Goal: Task Accomplishment & Management: Manage account settings

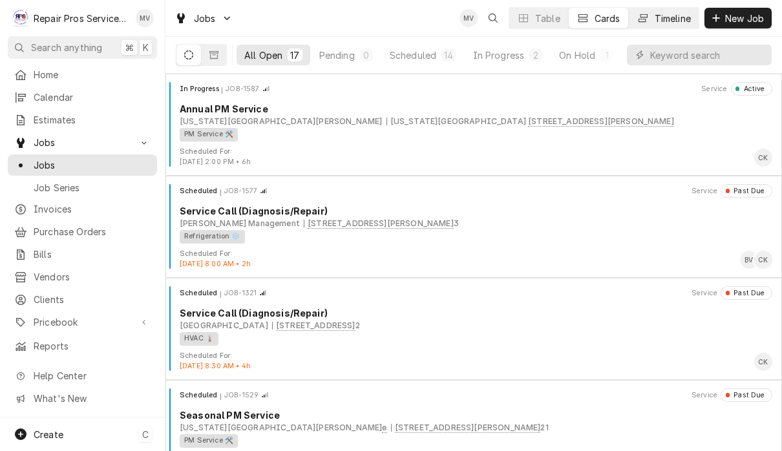
click at [664, 20] on div "Timeline" at bounding box center [672, 19] width 36 height 14
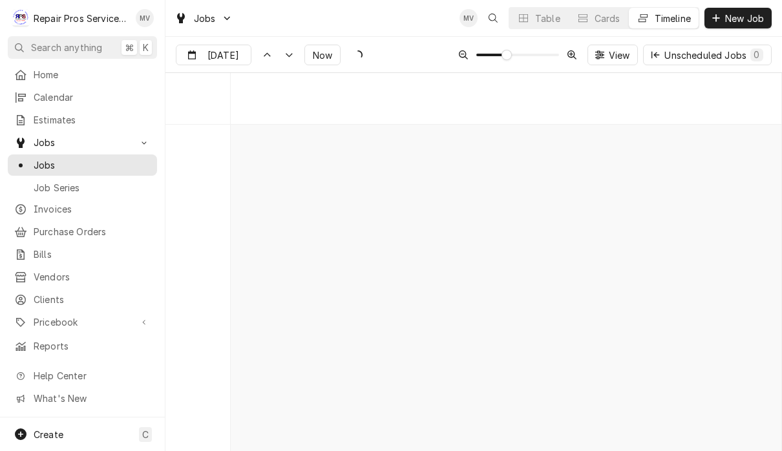
scroll to position [6973, 0]
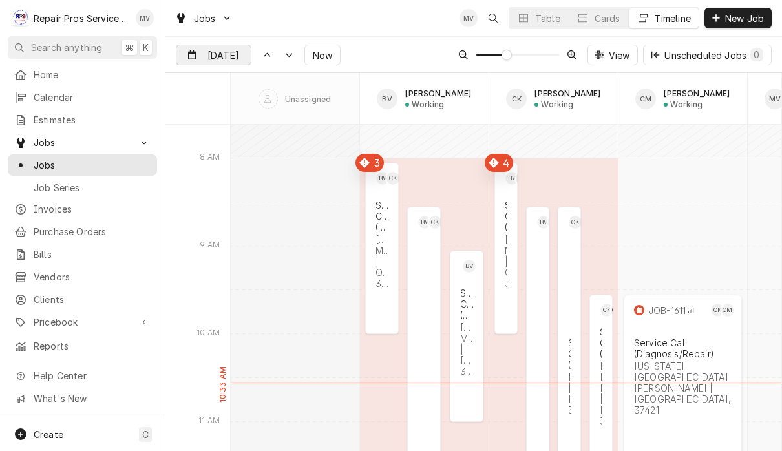
click at [233, 52] on div "Dynamic Content Wrapper" at bounding box center [242, 55] width 18 height 21
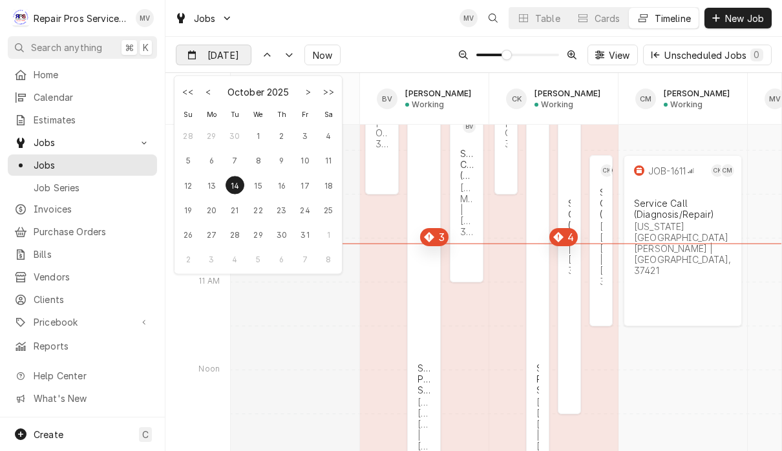
scroll to position [7101, 0]
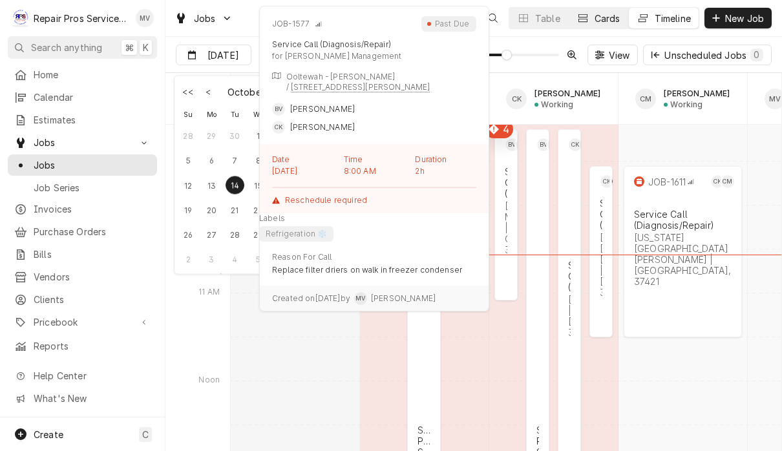
click at [618, 14] on button "Cards" at bounding box center [597, 18] width 59 height 21
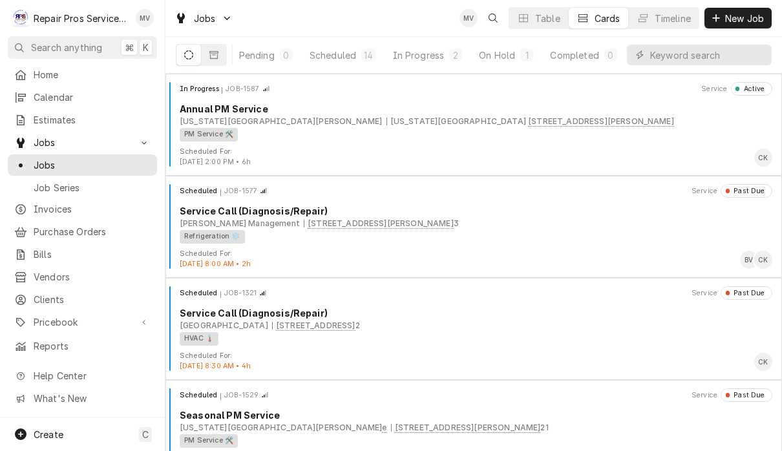
scroll to position [0, 79]
click at [430, 57] on div "In Progress" at bounding box center [419, 55] width 52 height 14
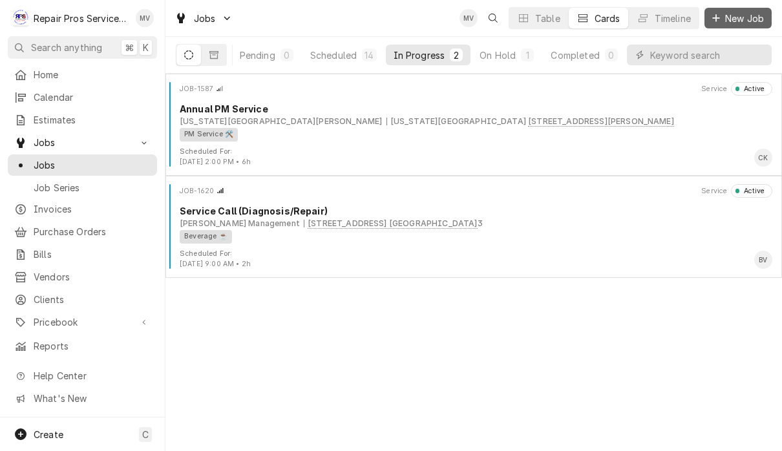
click at [739, 15] on span "New Job" at bounding box center [744, 19] width 44 height 14
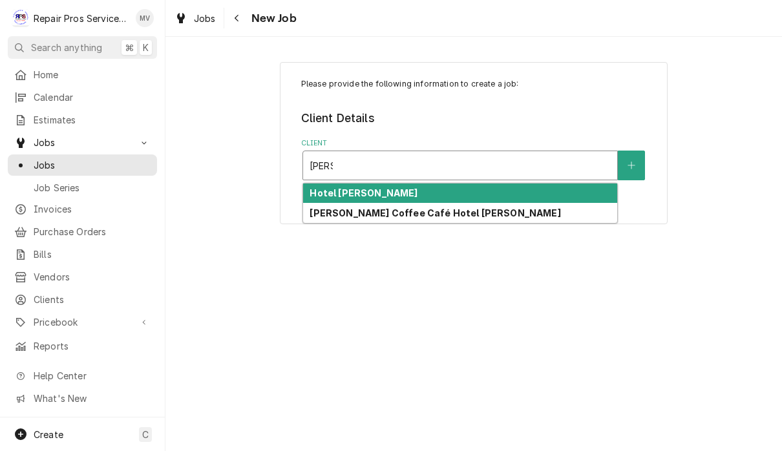
click at [523, 211] on div "[PERSON_NAME] Coffee Café Hotel [PERSON_NAME]" at bounding box center [460, 213] width 314 height 20
type input "clem"
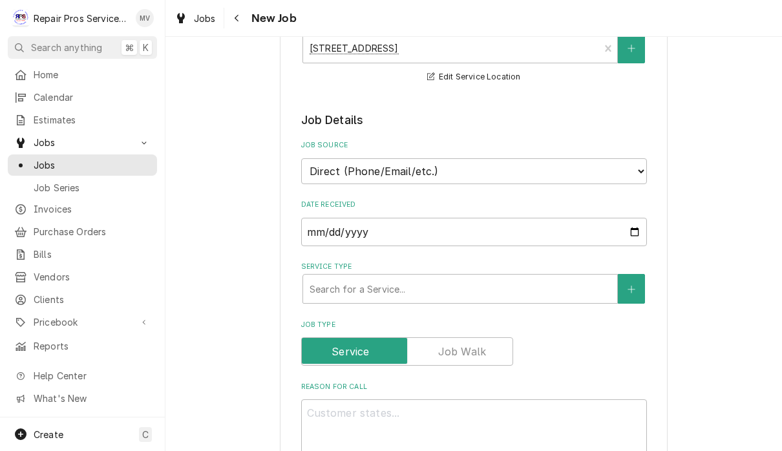
scroll to position [203, 0]
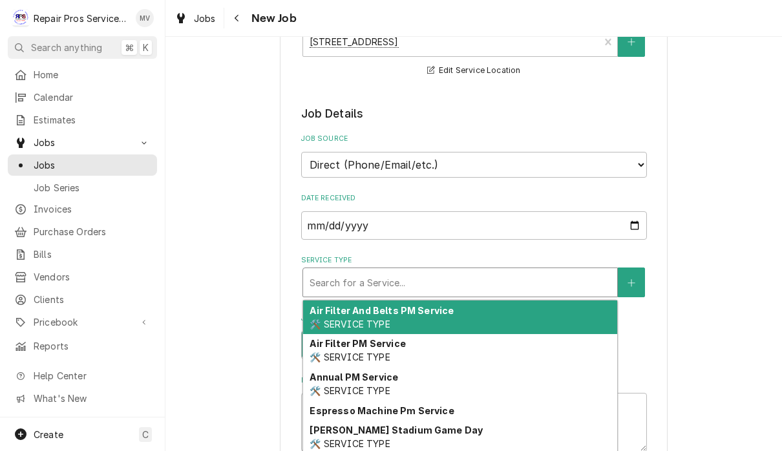
type textarea "x"
type input "d"
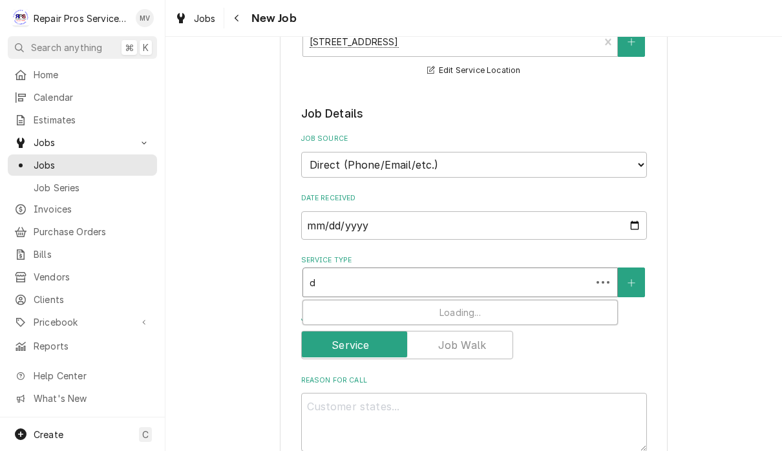
type textarea "x"
type input "di"
type textarea "x"
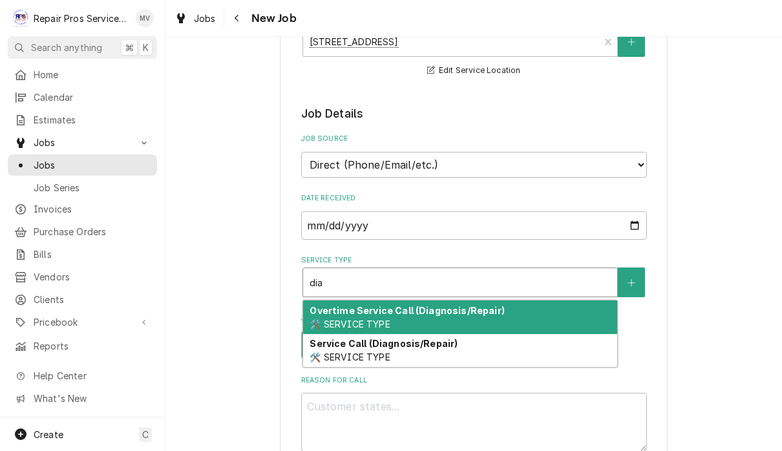
click at [469, 351] on div "Service Call (Diagnosis/Repair) 🛠️ SERVICE TYPE" at bounding box center [460, 351] width 314 height 34
type input "dia"
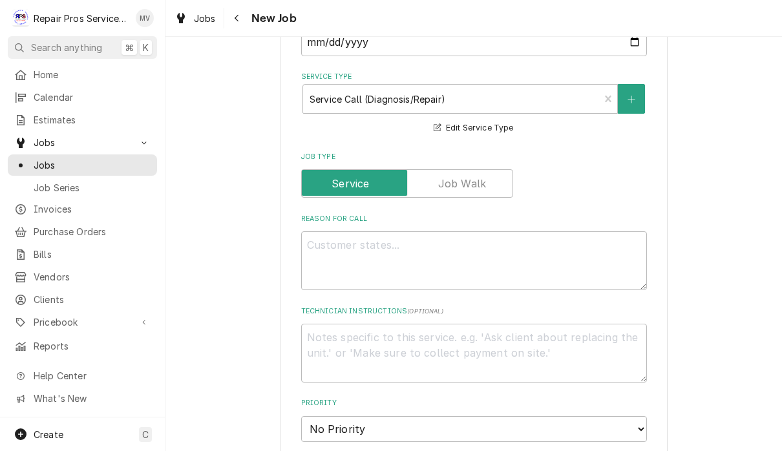
scroll to position [389, 0]
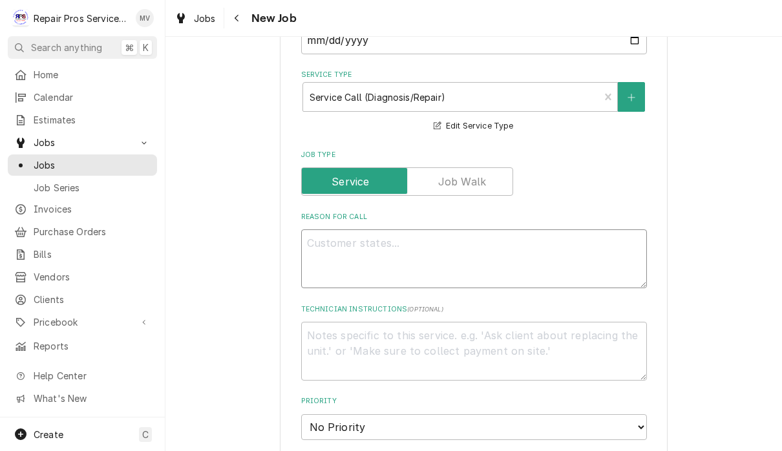
click at [545, 236] on textarea "Reason For Call" at bounding box center [474, 258] width 346 height 59
type textarea "x"
type textarea "k"
type textarea "x"
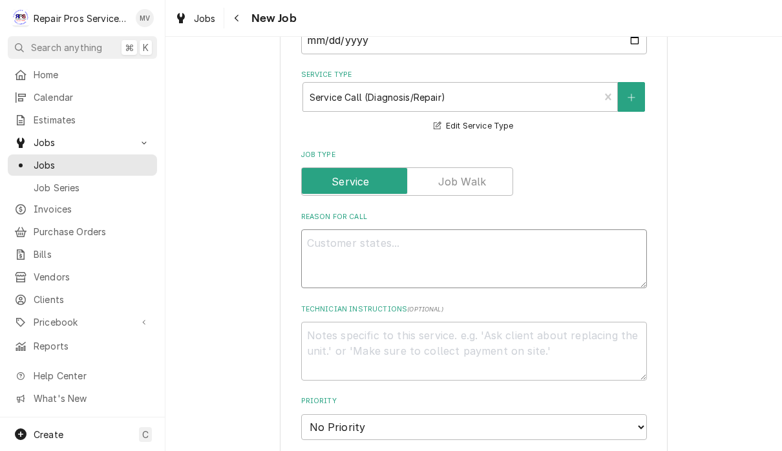
type textarea "B"
type textarea "x"
type textarea "B"
type textarea "x"
type textarea "B O"
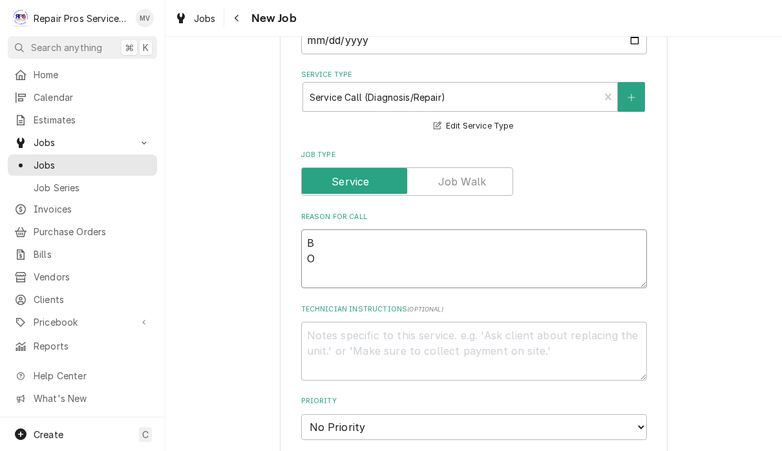
type textarea "x"
type textarea "B Ot"
type textarea "x"
type textarea "B O"
type textarea "x"
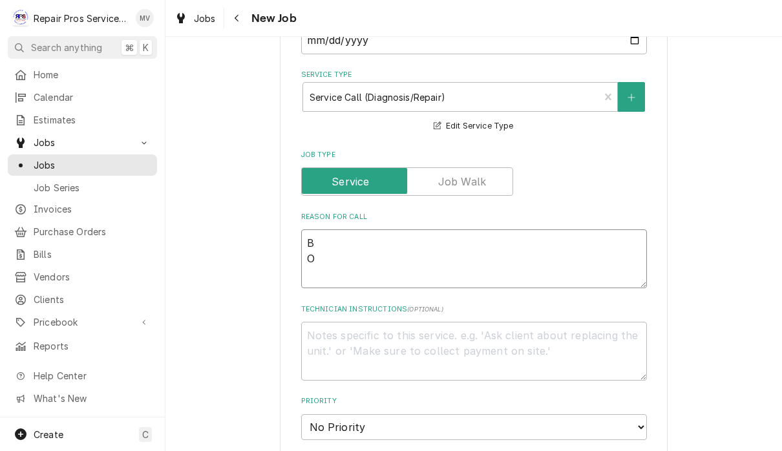
type textarea "B"
type textarea "x"
type textarea "B"
type textarea "x"
type textarea "Bo"
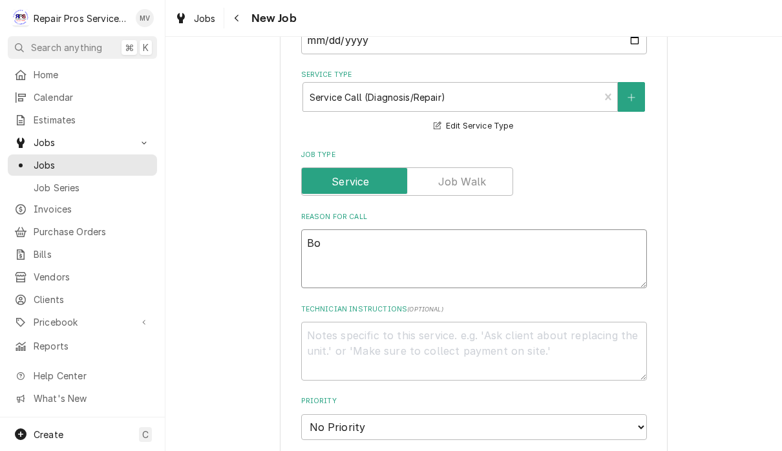
type textarea "x"
type textarea "Bot"
type textarea "x"
type textarea "Both"
type textarea "x"
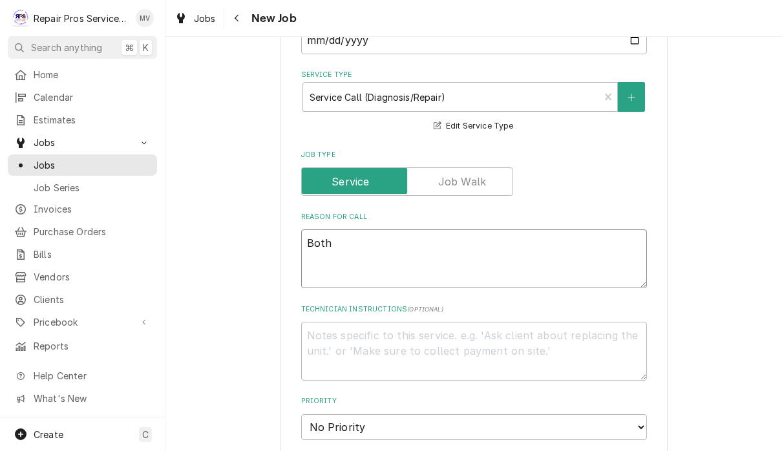
type textarea "Both"
type textarea "x"
type textarea "Both e"
type textarea "x"
type textarea "Both es"
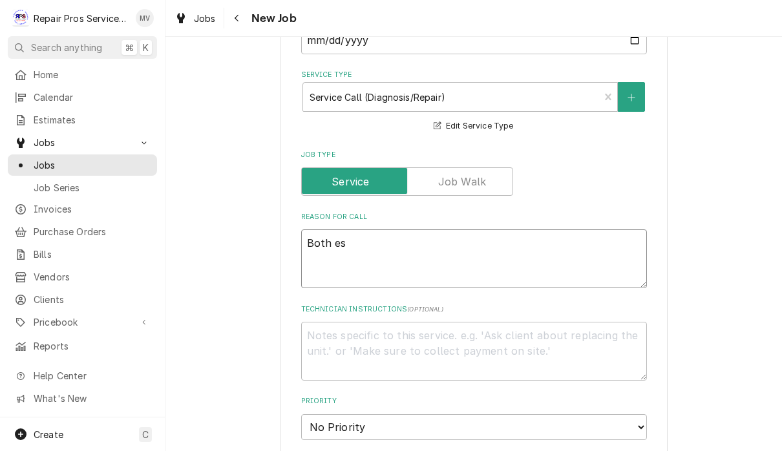
type textarea "x"
type textarea "Both esp"
type textarea "x"
type textarea "Both espr"
type textarea "x"
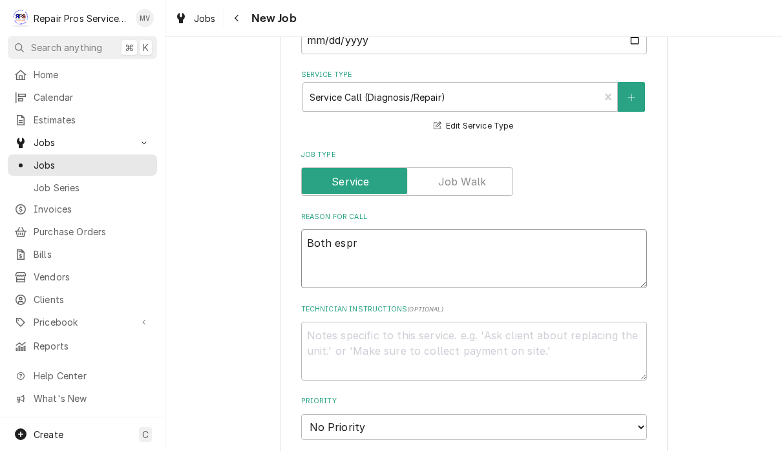
type textarea "Both espre"
type textarea "x"
type textarea "Both espres"
type textarea "x"
type textarea "Both espress"
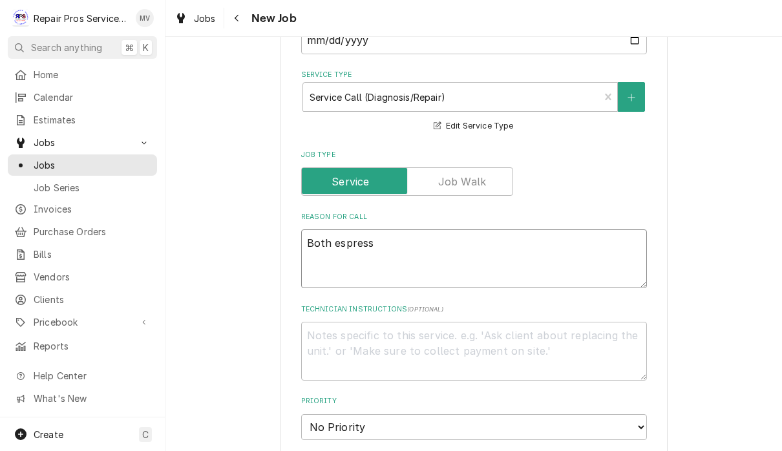
type textarea "x"
type textarea "Both espresso"
type textarea "x"
type textarea "Both espresso"
type textarea "x"
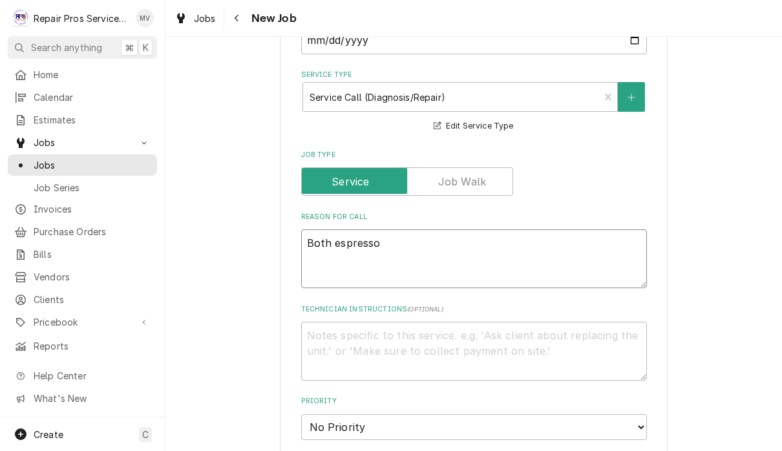
type textarea "Both espresso m"
type textarea "x"
type textarea "Both espresso ma"
type textarea "x"
type textarea "Both espresso mac"
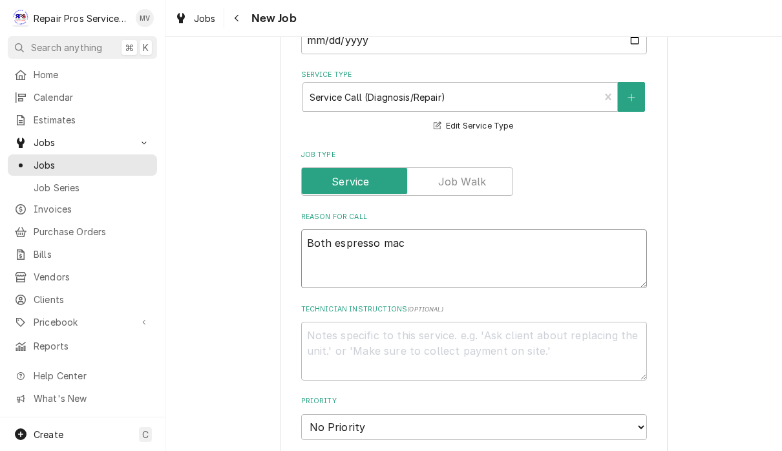
type textarea "x"
type textarea "Both espresso mach"
type textarea "x"
type textarea "Both espresso mache"
type textarea "x"
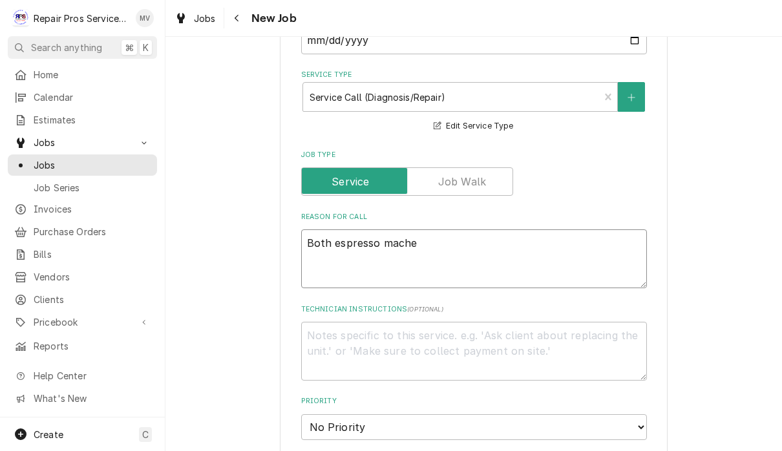
type textarea "Both espresso mach"
type textarea "x"
type textarea "Both espresso machi"
type textarea "x"
type textarea "Both espresso machin"
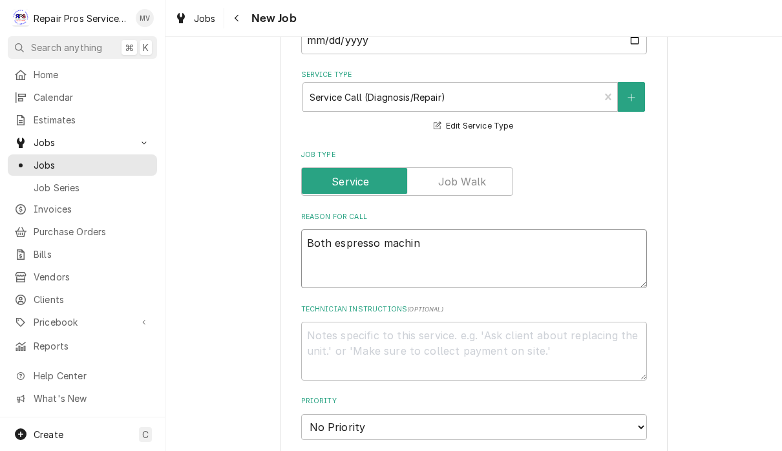
type textarea "x"
type textarea "Both espresso machine"
type textarea "x"
type textarea "Both espresso machines"
type textarea "x"
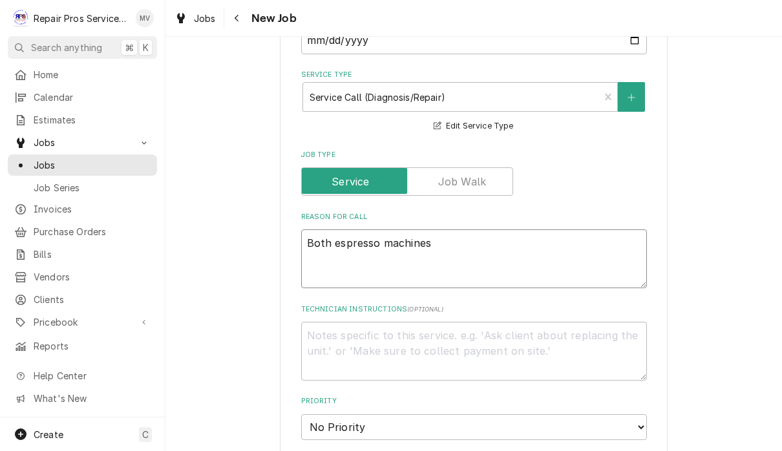
type textarea "Both espresso machines"
type textarea "x"
type textarea "Both espresso machines a"
type textarea "x"
type textarea "Both espresso machines ar"
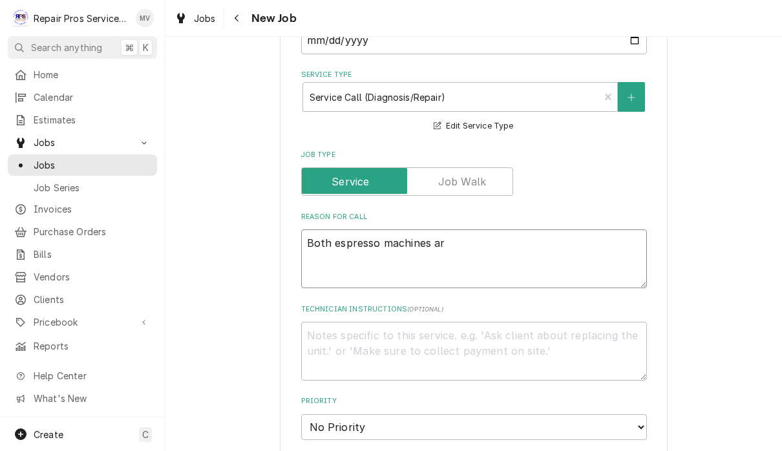
type textarea "x"
type textarea "Both espresso machines are"
type textarea "x"
type textarea "Both espresso machines are"
type textarea "x"
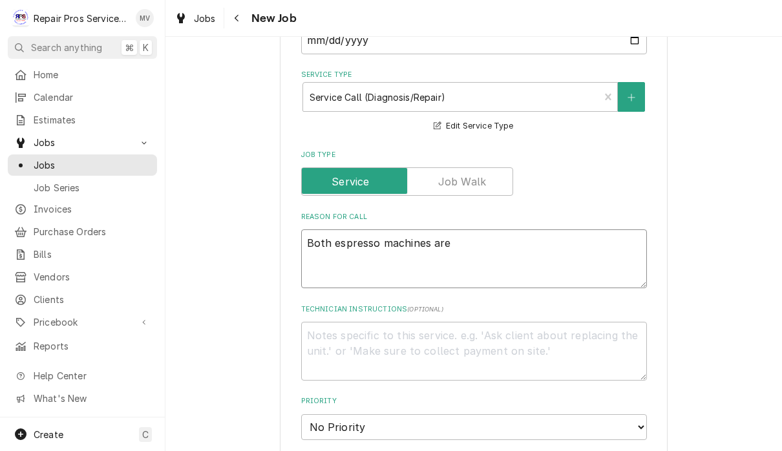
type textarea "Both espresso machines are l"
type textarea "x"
type textarea "Both espresso machines are le"
type textarea "x"
type textarea "Both espresso machines are lea"
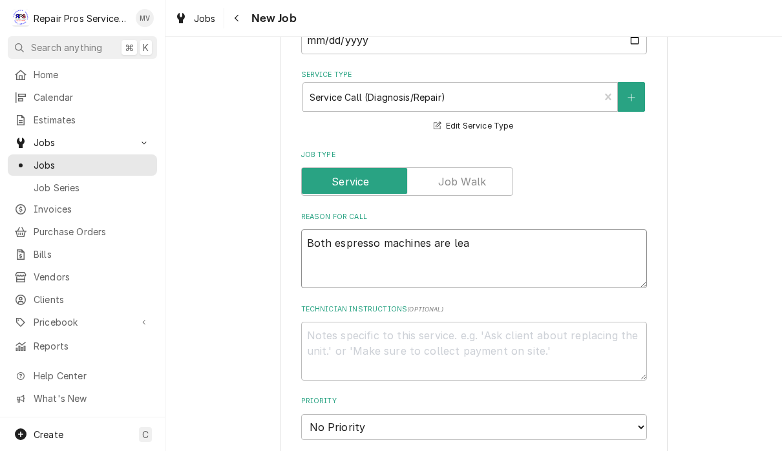
type textarea "x"
type textarea "Both espresso machines are leak"
type textarea "x"
type textarea "Both espresso machines are leaki"
type textarea "x"
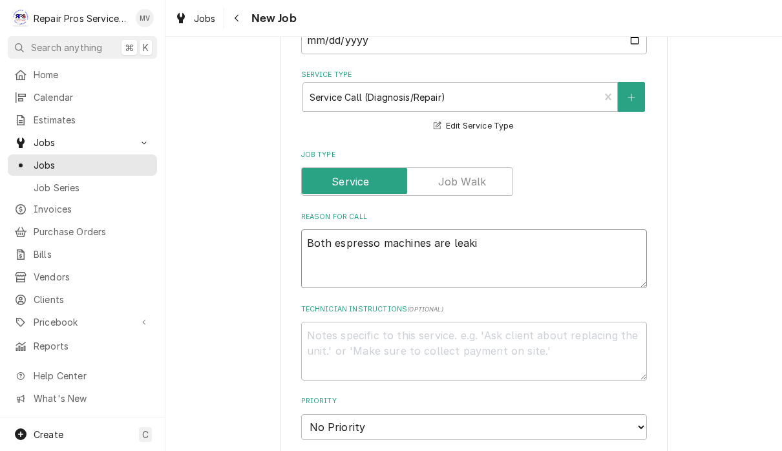
type textarea "Both espresso machines are leakin"
type textarea "x"
type textarea "Both espresso machines are leaking"
type textarea "x"
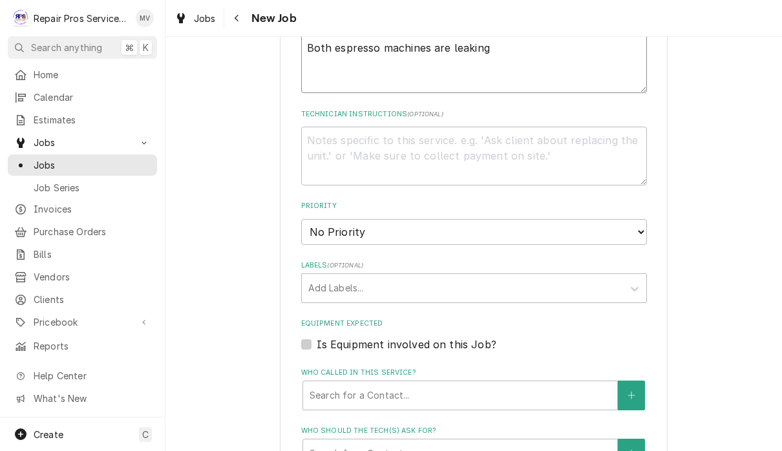
scroll to position [585, 0]
type textarea "Both espresso machines are leaking"
click at [601, 224] on select "No Priority Urgent High Medium Low" at bounding box center [474, 231] width 346 height 26
select select "3"
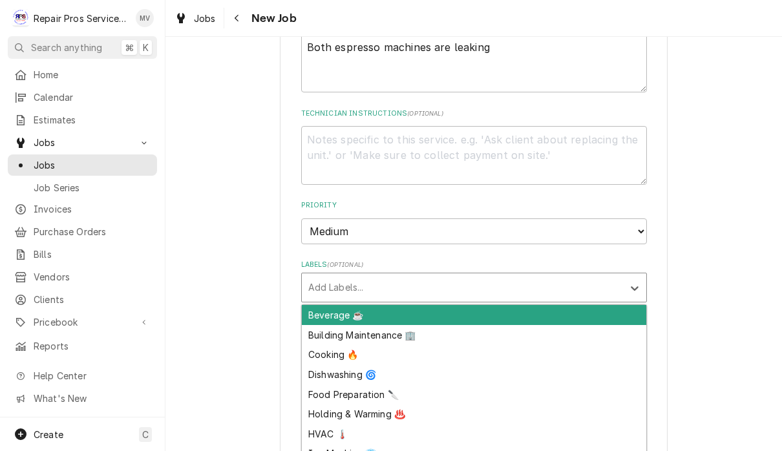
click at [486, 305] on div "Beverage ☕" at bounding box center [474, 315] width 344 height 20
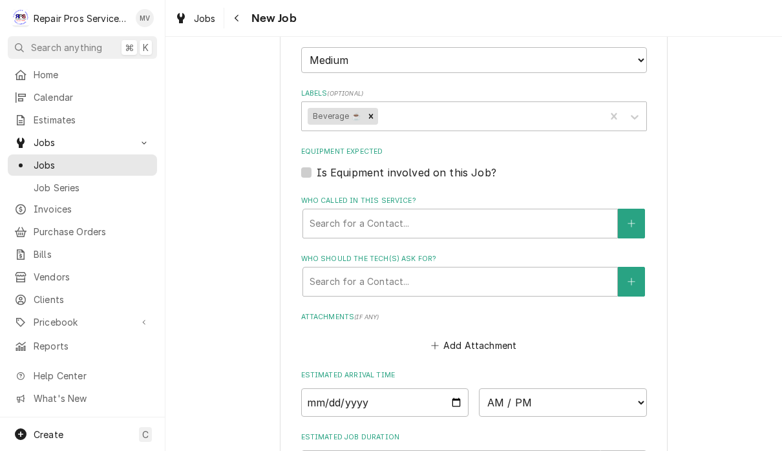
type textarea "x"
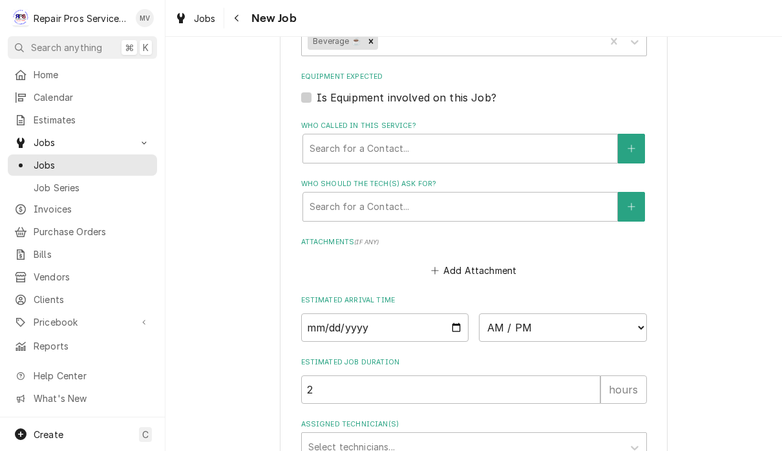
scroll to position [848, 0]
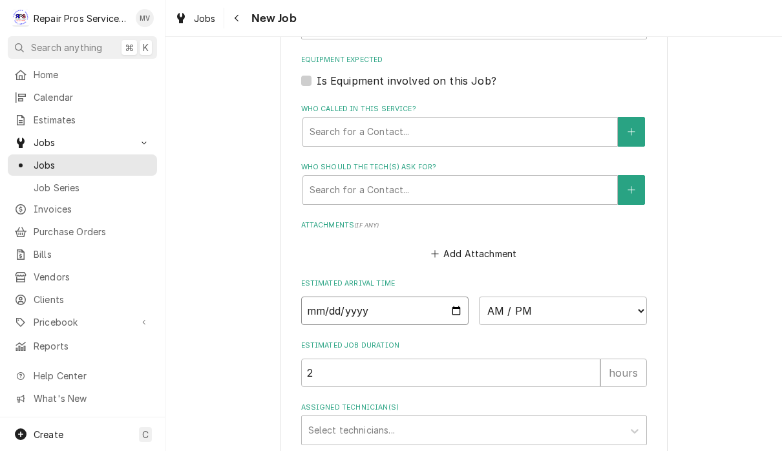
click at [372, 297] on input "Date" at bounding box center [385, 311] width 168 height 28
type input "2025-10-14"
type textarea "x"
click at [488, 297] on select "AM / PM 6:00 AM 6:15 AM 6:30 AM 6:45 AM 7:00 AM 7:15 AM 7:30 AM 7:45 AM 8:00 AM…" at bounding box center [563, 311] width 168 height 28
select select "14:30:00"
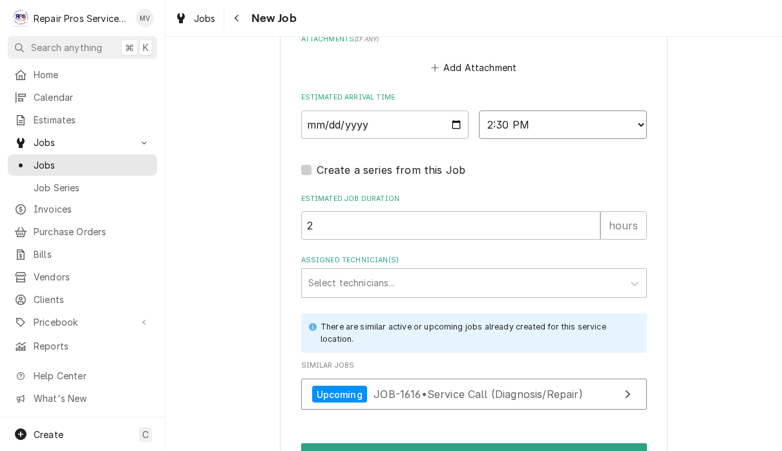
scroll to position [1048, 0]
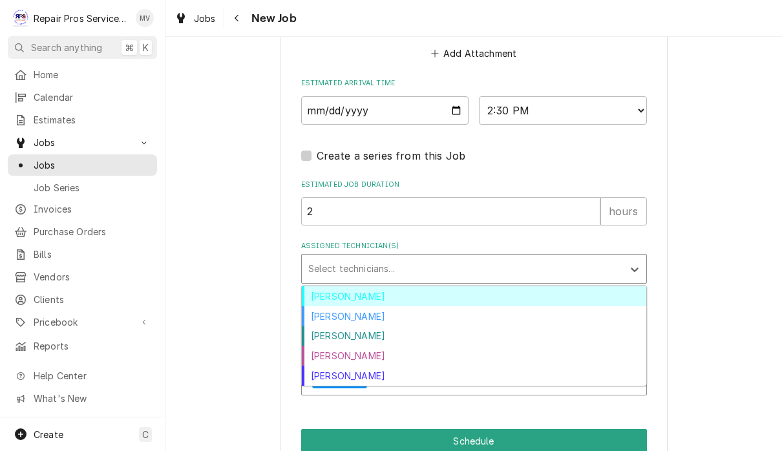
click at [379, 286] on div "Brian Volker" at bounding box center [474, 296] width 344 height 20
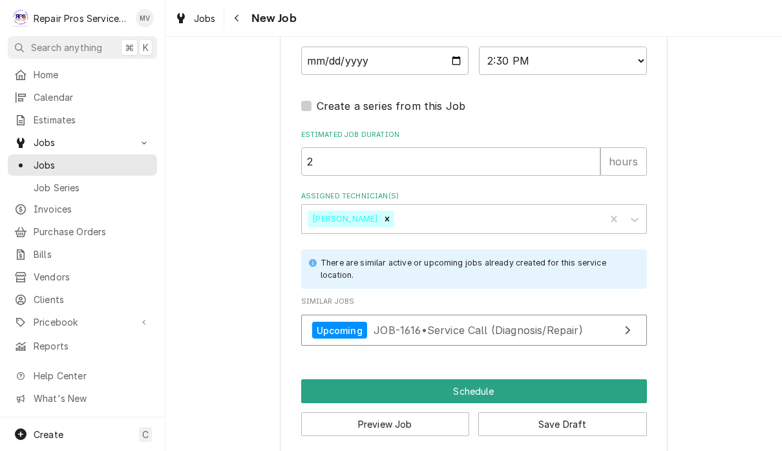
scroll to position [1097, 0]
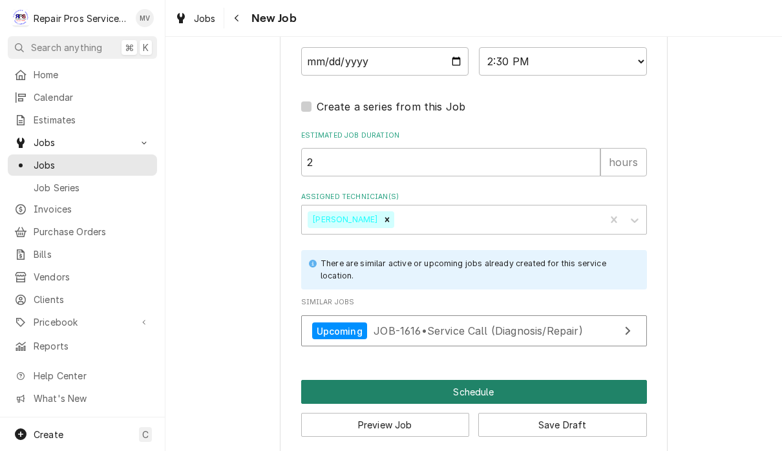
click at [500, 380] on button "Schedule" at bounding box center [474, 392] width 346 height 24
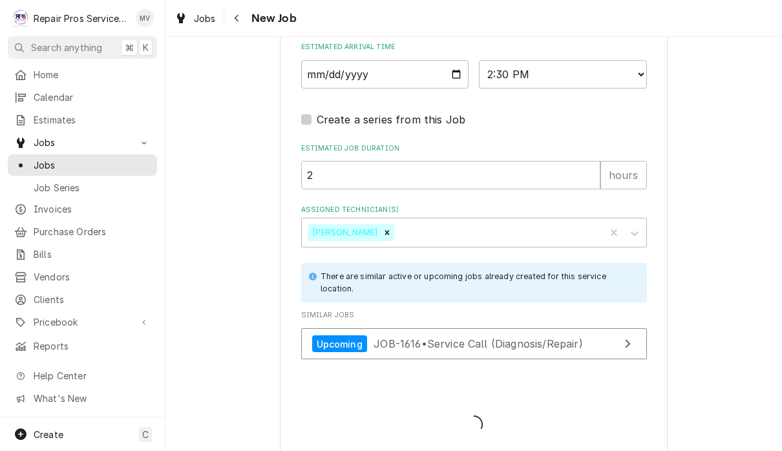
type textarea "x"
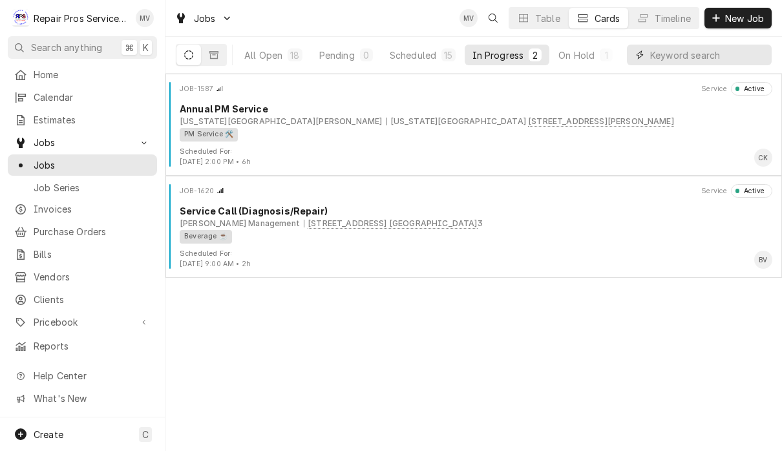
click at [693, 53] on input "Dynamic Content Wrapper" at bounding box center [707, 55] width 115 height 21
click at [252, 56] on div "All Open" at bounding box center [263, 55] width 38 height 14
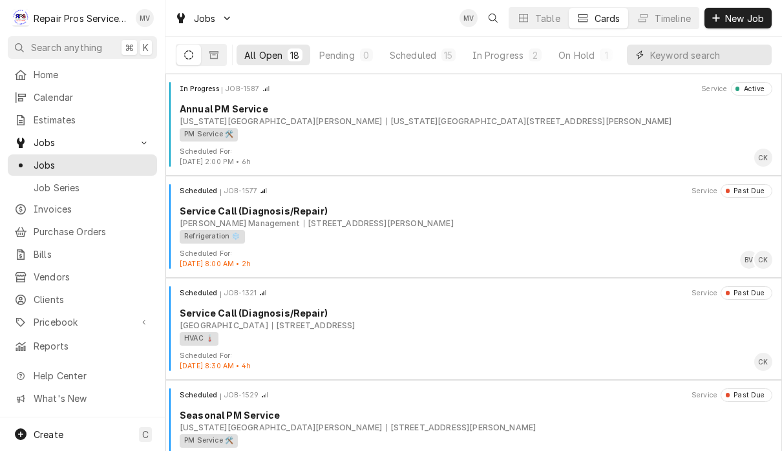
click at [693, 57] on input "Dynamic Content Wrapper" at bounding box center [707, 55] width 115 height 21
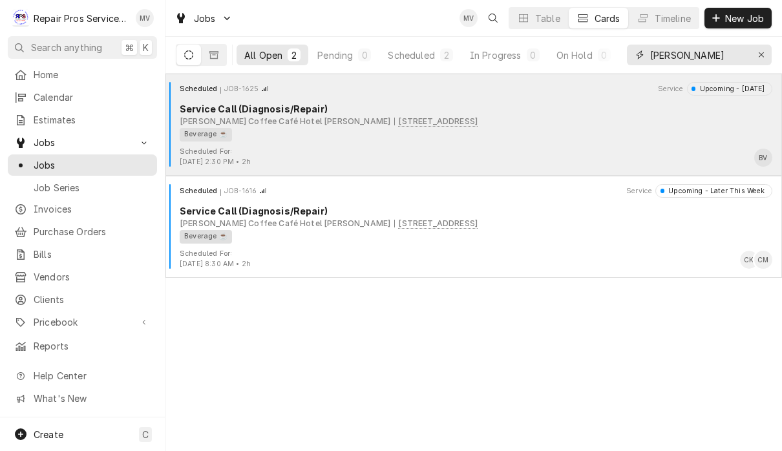
type input "Clem"
click at [590, 139] on div "Beverage ☕" at bounding box center [471, 135] width 583 height 14
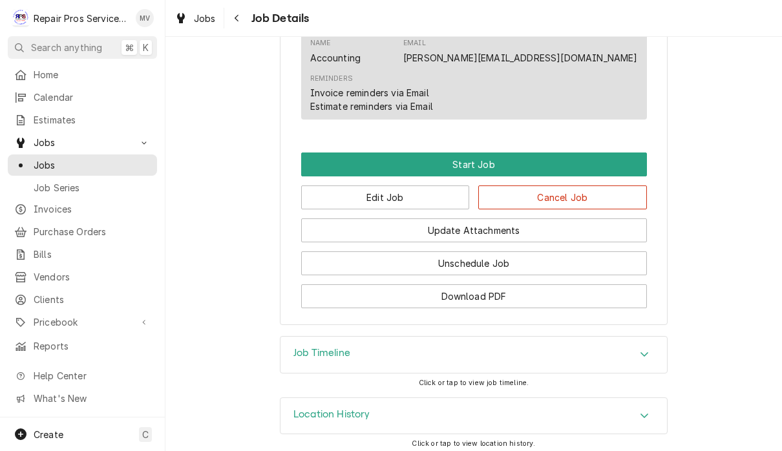
scroll to position [713, 0]
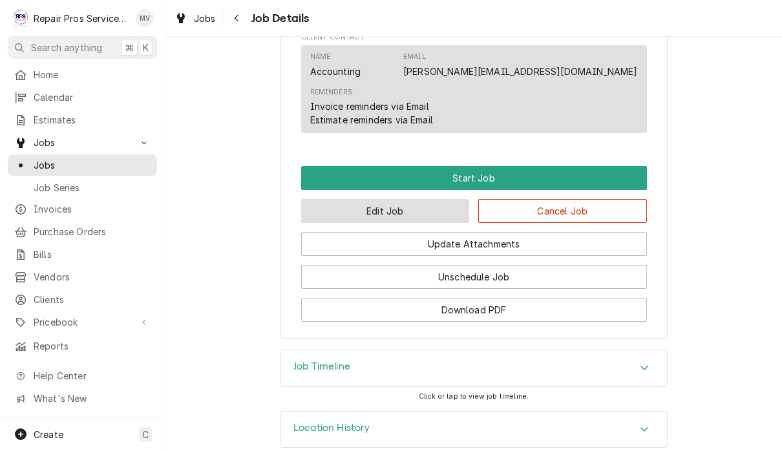
click at [446, 214] on button "Edit Job" at bounding box center [385, 211] width 169 height 24
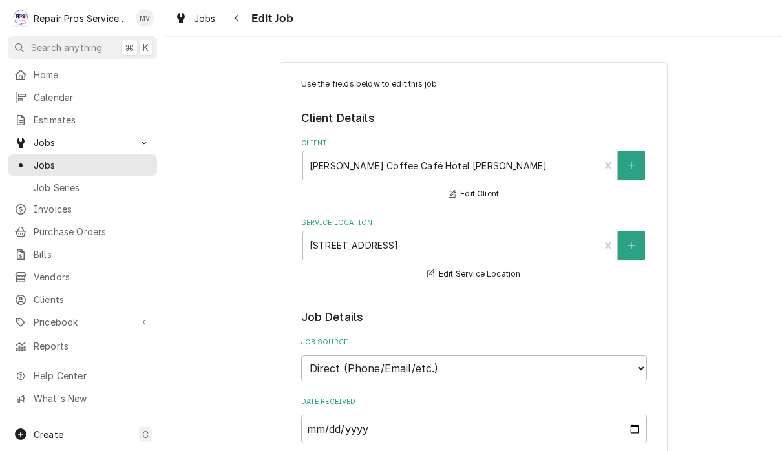
type textarea "x"
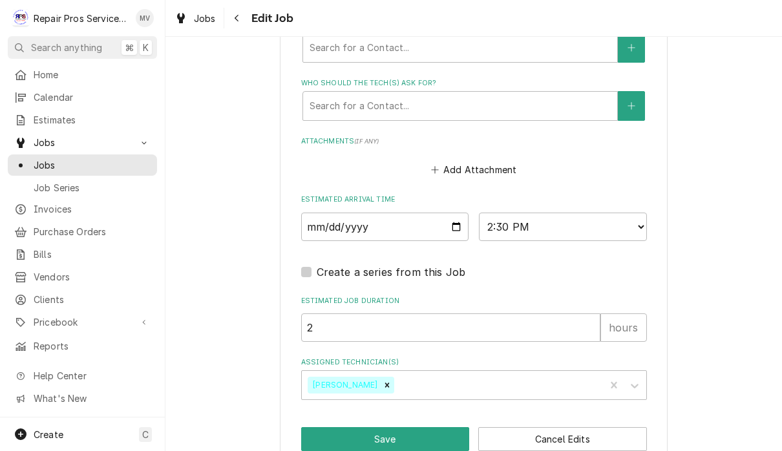
scroll to position [934, 0]
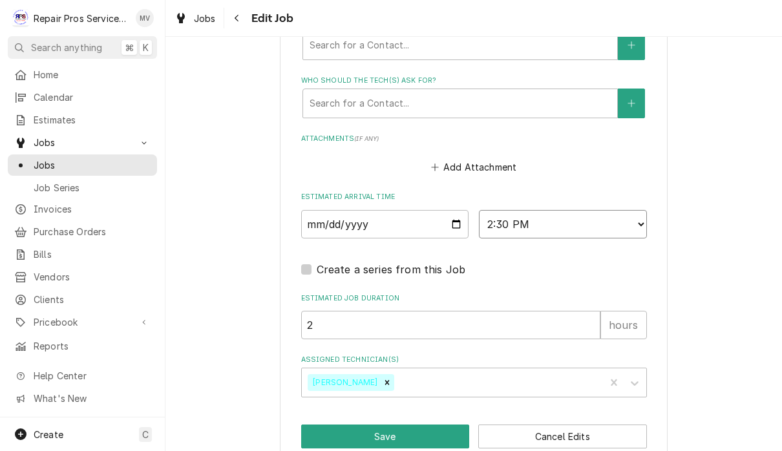
click at [493, 210] on select "AM / PM 6:00 AM 6:15 AM 6:30 AM 6:45 AM 7:00 AM 7:15 AM 7:30 AM 7:45 AM 8:00 AM…" at bounding box center [563, 224] width 168 height 28
select select "11:15:00"
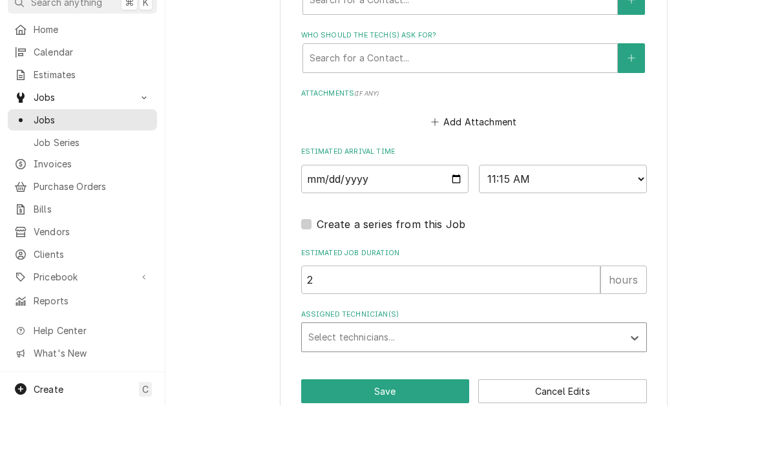
scroll to position [0, 0]
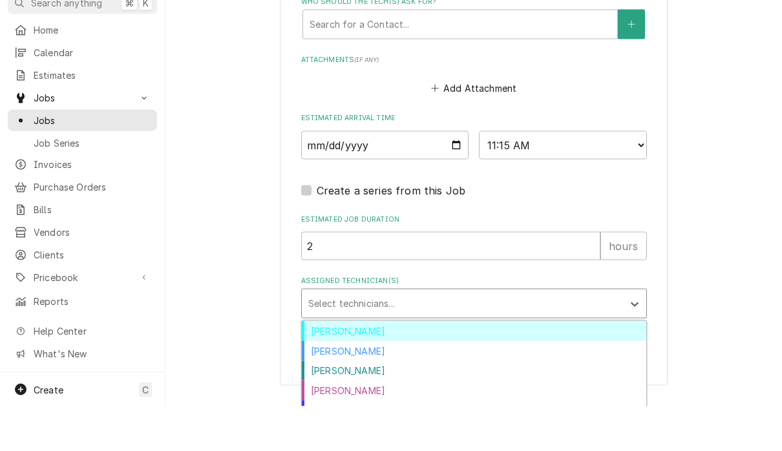
click at [358, 386] on div "[PERSON_NAME]" at bounding box center [474, 396] width 344 height 20
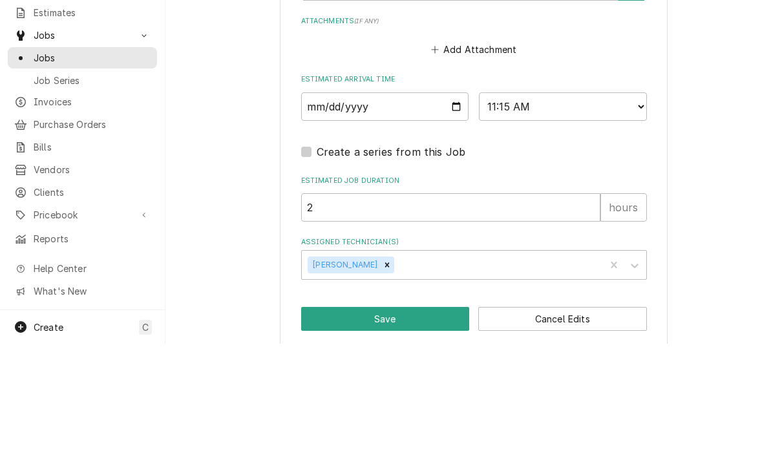
scroll to position [1, 0]
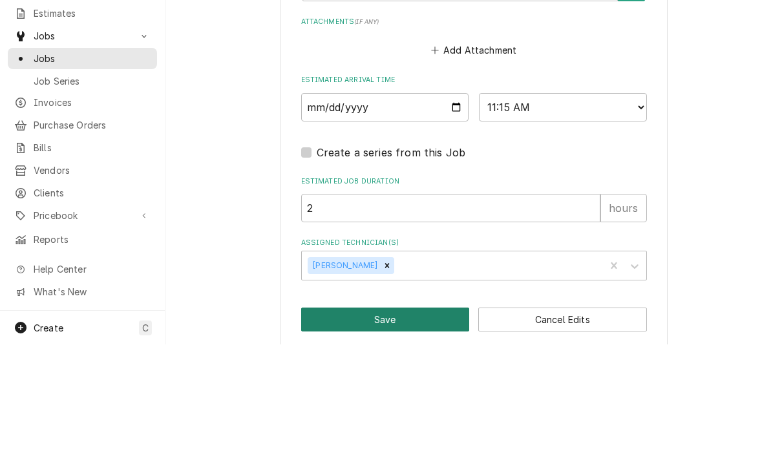
click at [410, 414] on button "Save" at bounding box center [385, 426] width 169 height 24
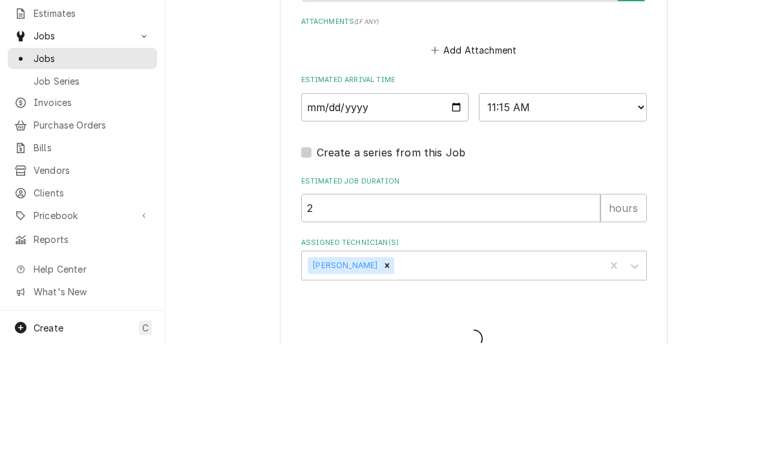
type textarea "x"
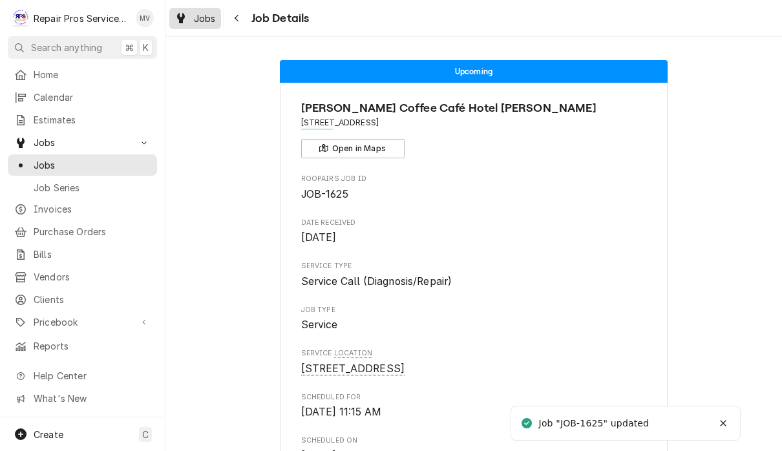
click at [198, 17] on span "Jobs" at bounding box center [205, 19] width 22 height 14
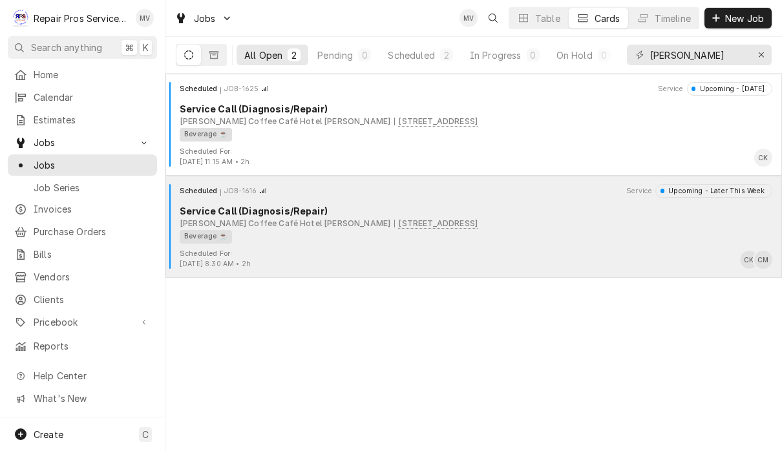
click at [584, 238] on div "Beverage ☕" at bounding box center [471, 237] width 583 height 14
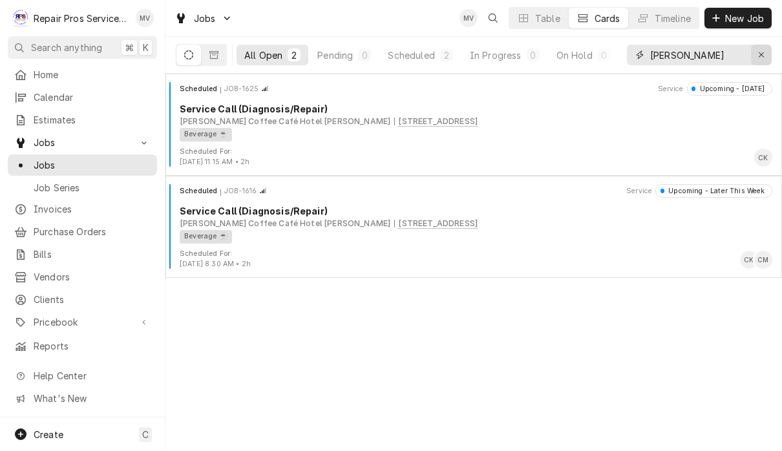
click at [762, 63] on button "Erase input" at bounding box center [761, 55] width 21 height 21
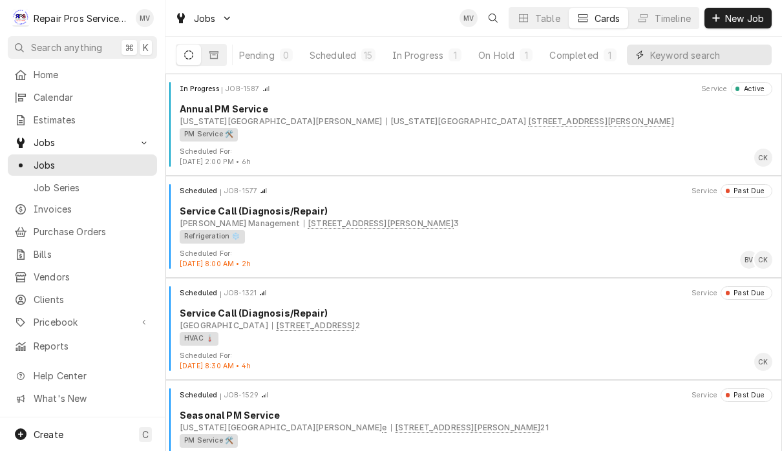
scroll to position [0, 79]
click at [585, 58] on div "Completed" at bounding box center [574, 55] width 48 height 14
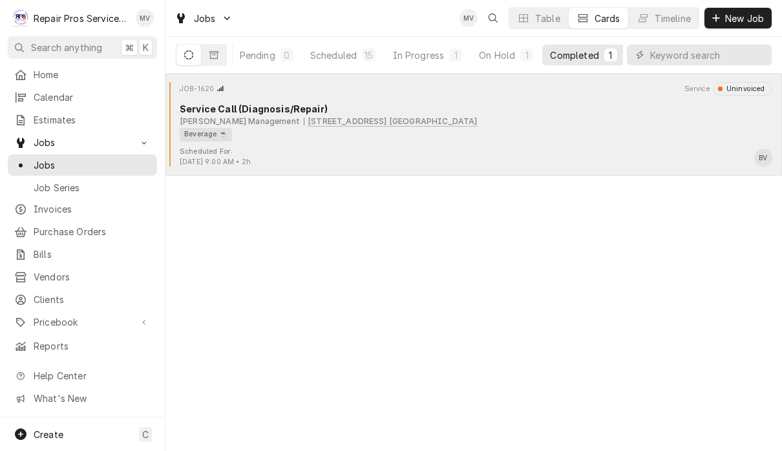
click at [559, 139] on div "Beverage ☕" at bounding box center [471, 135] width 583 height 14
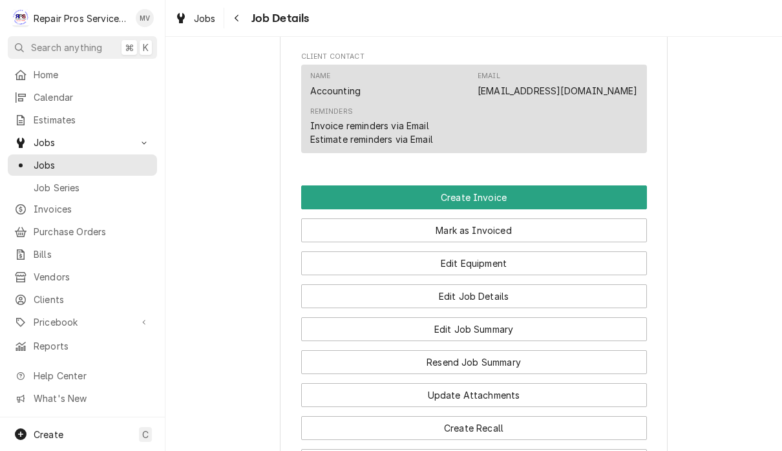
scroll to position [751, 0]
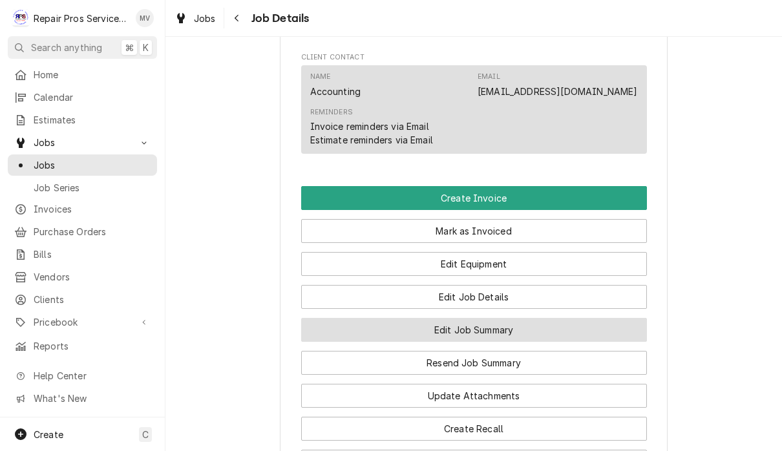
click at [572, 337] on button "Edit Job Summary" at bounding box center [474, 330] width 346 height 24
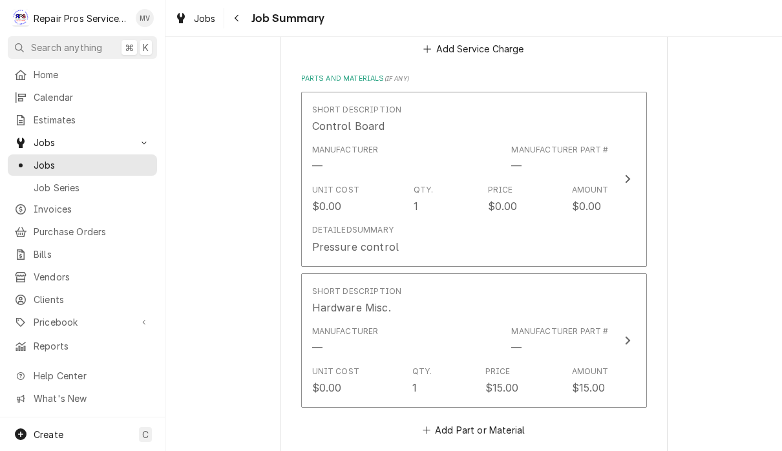
scroll to position [1171, 0]
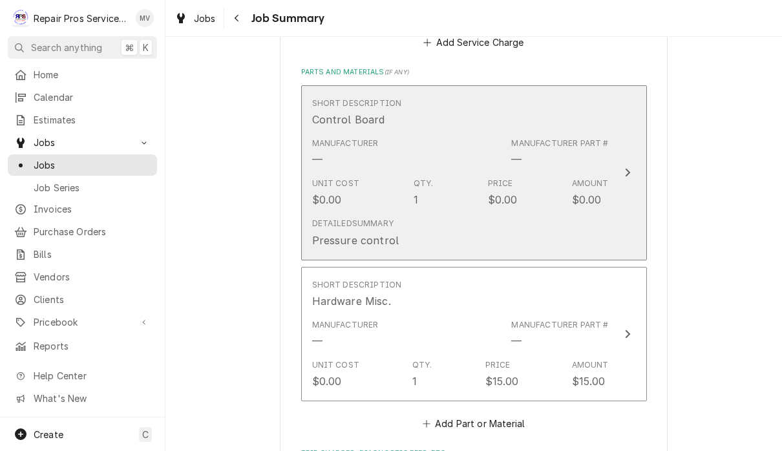
click at [624, 170] on icon "Update Line Item" at bounding box center [627, 172] width 6 height 10
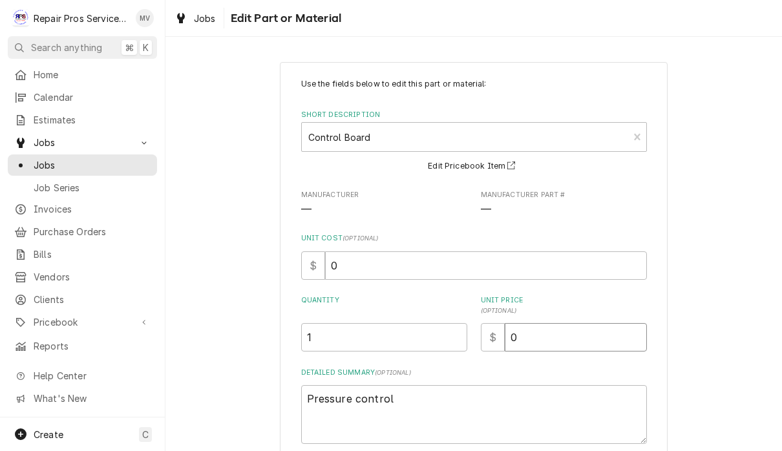
click at [560, 340] on input "0" at bounding box center [576, 337] width 142 height 28
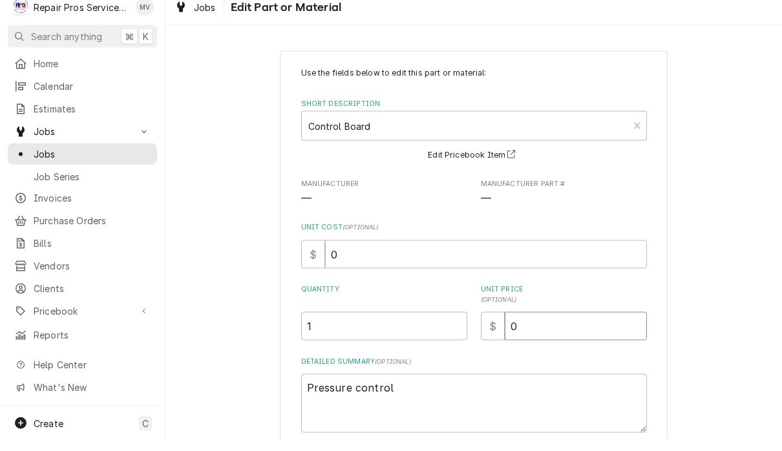
type textarea "x"
type input "3"
type textarea "x"
type input "33"
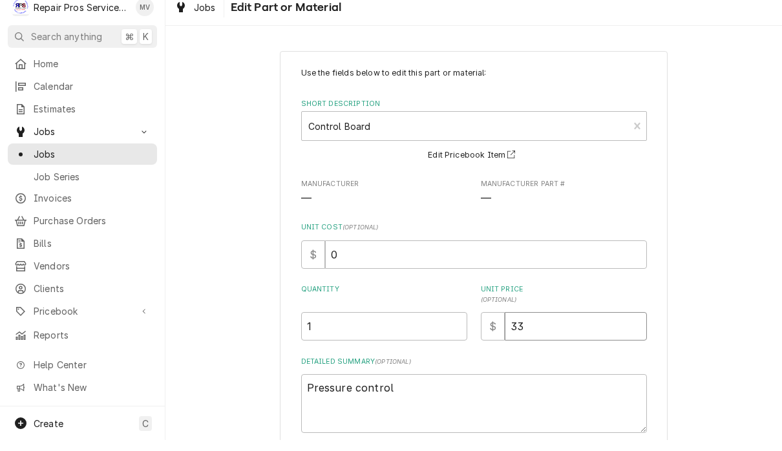
type textarea "x"
type input "330"
type textarea "x"
type input "330.4"
type textarea "x"
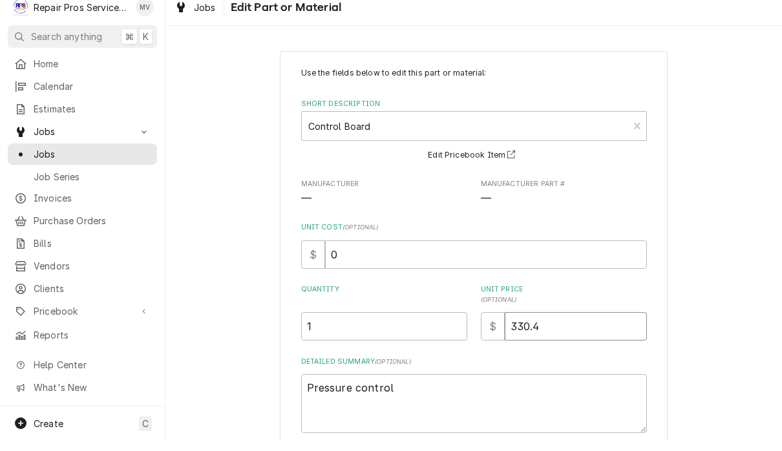
type input "330.47"
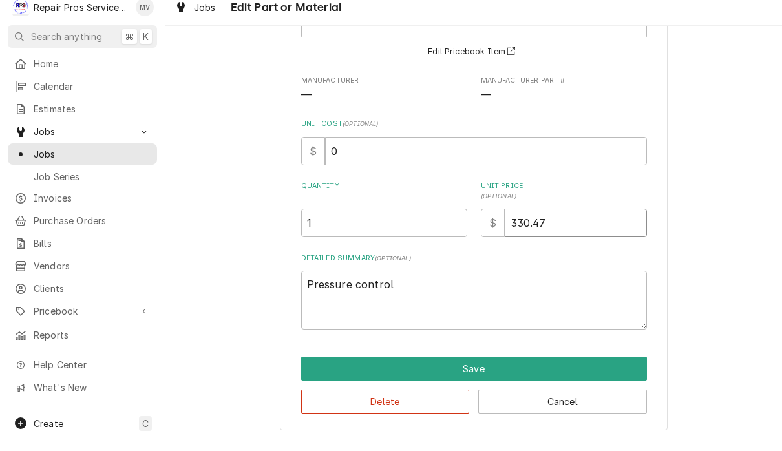
scroll to position [103, 0]
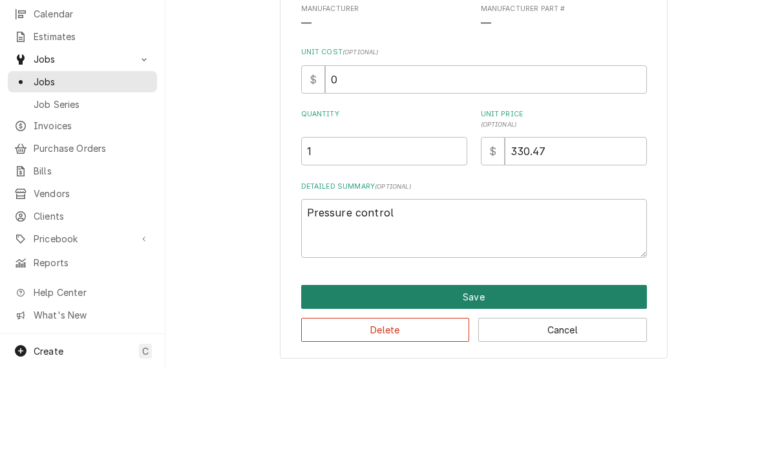
click at [479, 368] on button "Save" at bounding box center [474, 380] width 346 height 24
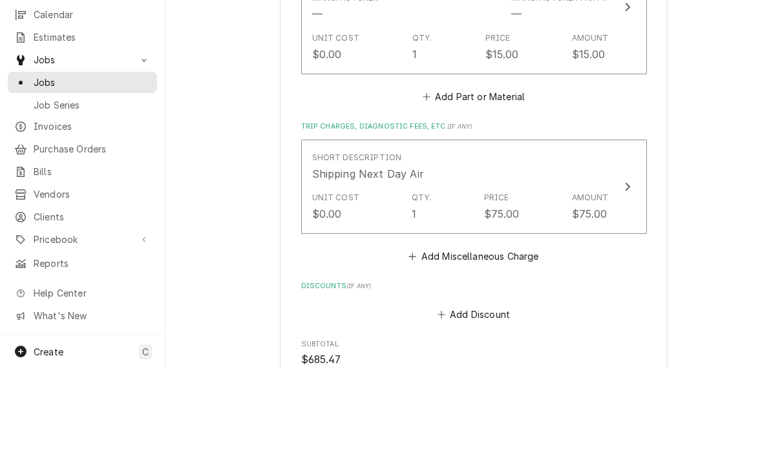
scroll to position [1422, 0]
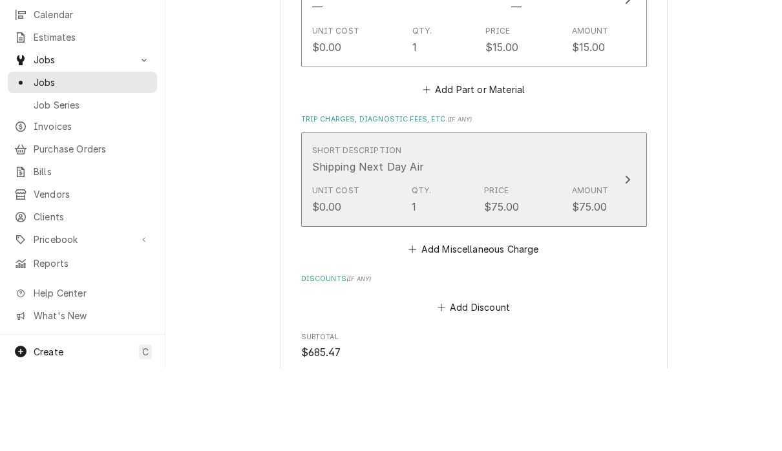
click at [629, 257] on icon "Update Line Item" at bounding box center [627, 262] width 6 height 10
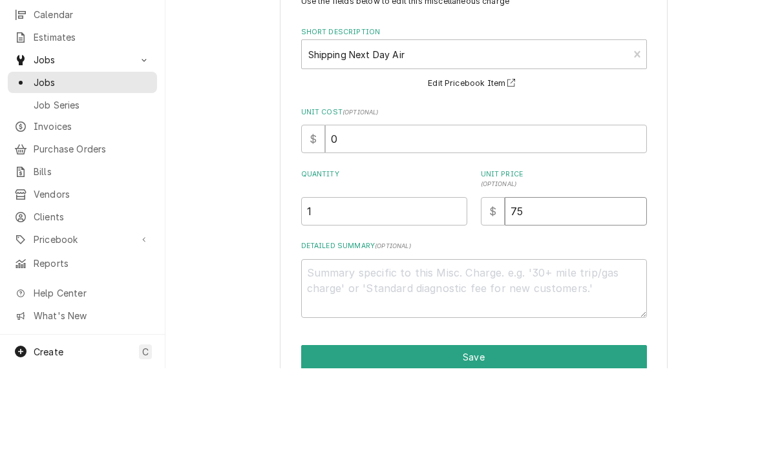
click at [563, 280] on input "75" at bounding box center [576, 294] width 142 height 28
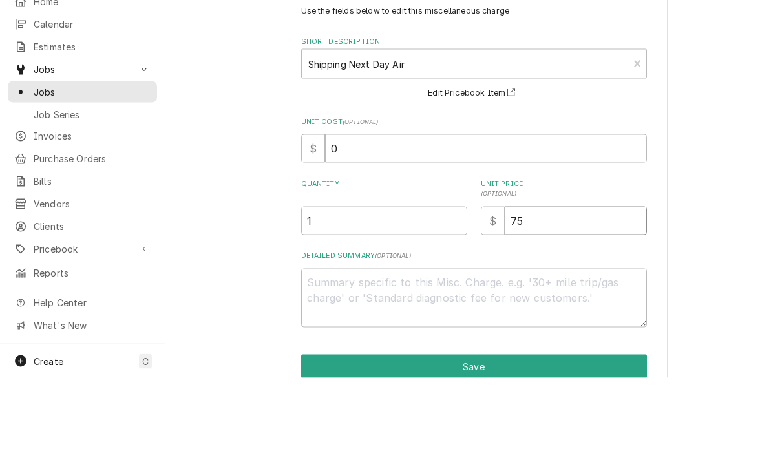
type textarea "x"
type input "7"
type textarea "x"
type input "8"
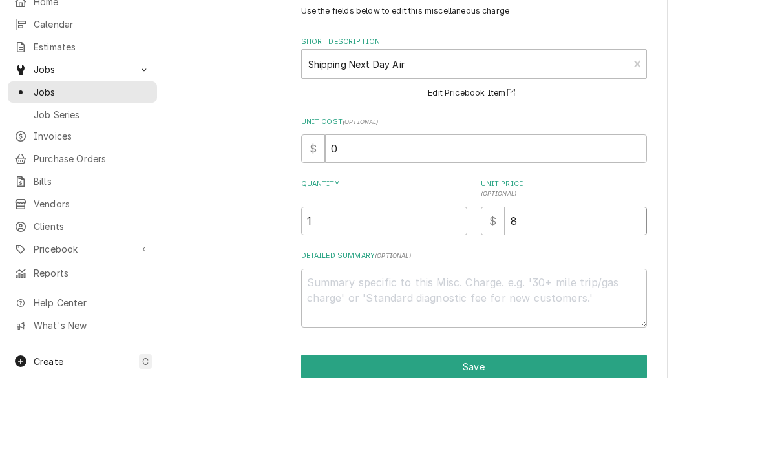
type textarea "x"
type input "87"
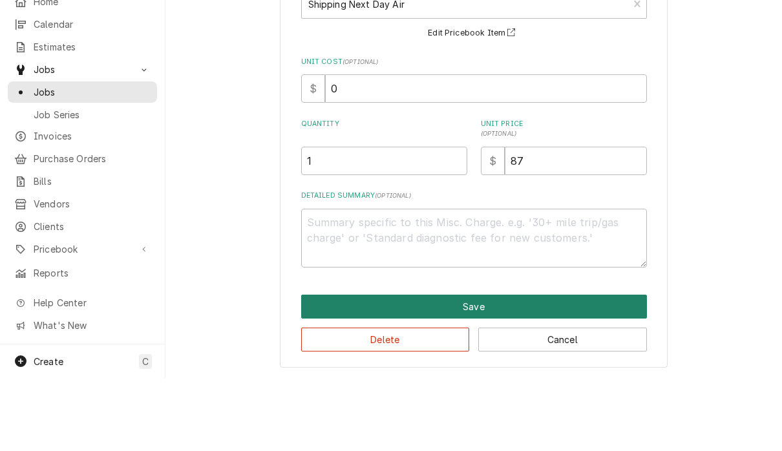
click at [520, 368] on button "Save" at bounding box center [474, 380] width 346 height 24
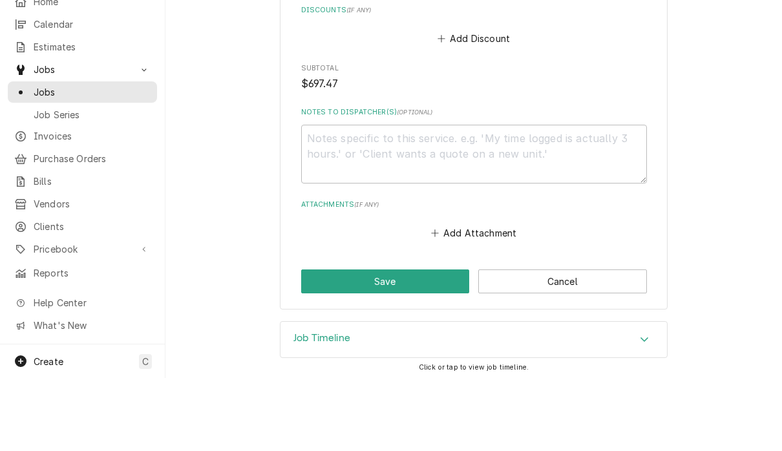
scroll to position [1699, 0]
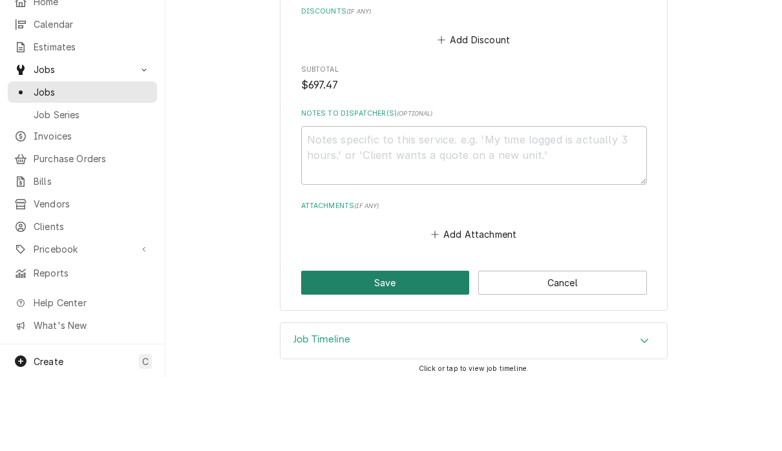
click at [409, 344] on button "Save" at bounding box center [385, 356] width 169 height 24
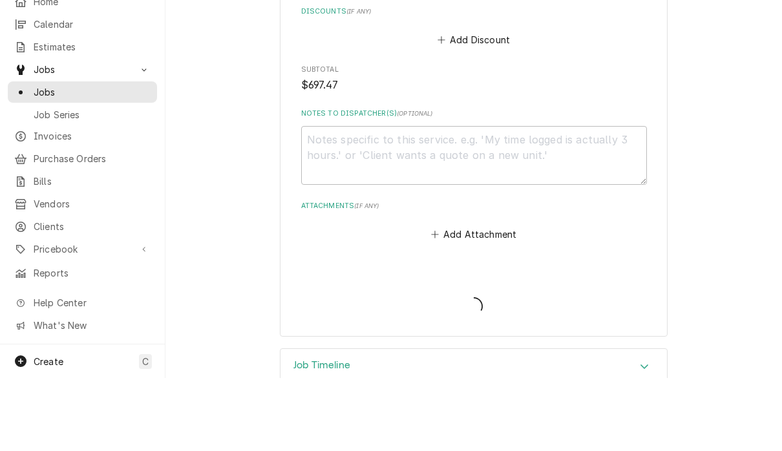
type textarea "x"
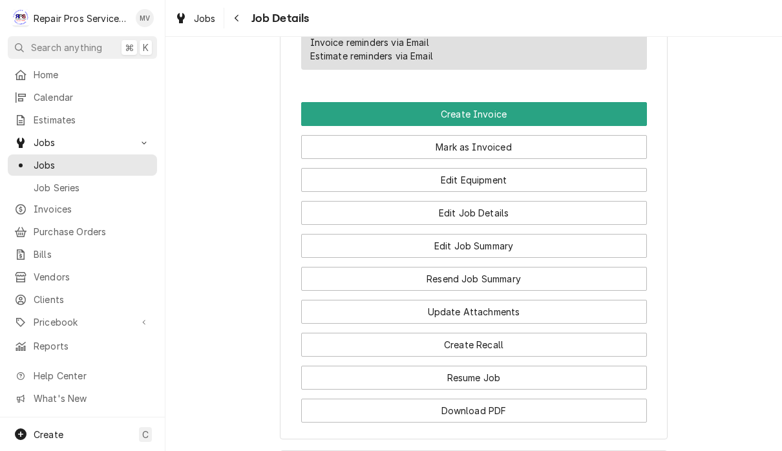
scroll to position [838, 0]
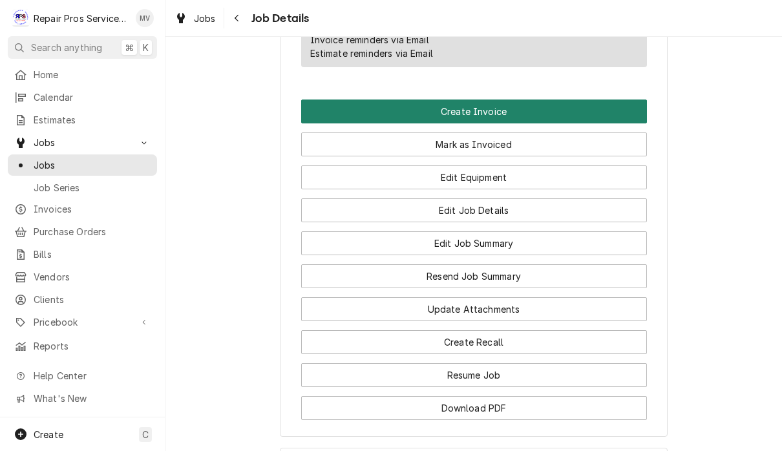
click at [602, 114] on button "Create Invoice" at bounding box center [474, 111] width 346 height 24
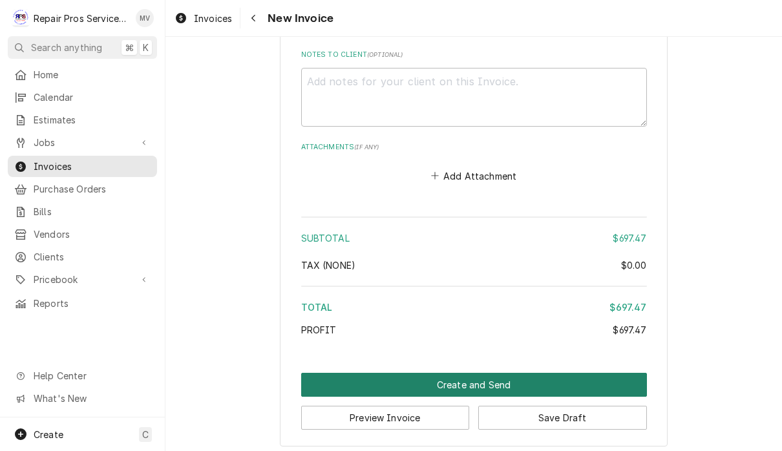
click at [551, 377] on button "Create and Send" at bounding box center [474, 385] width 346 height 24
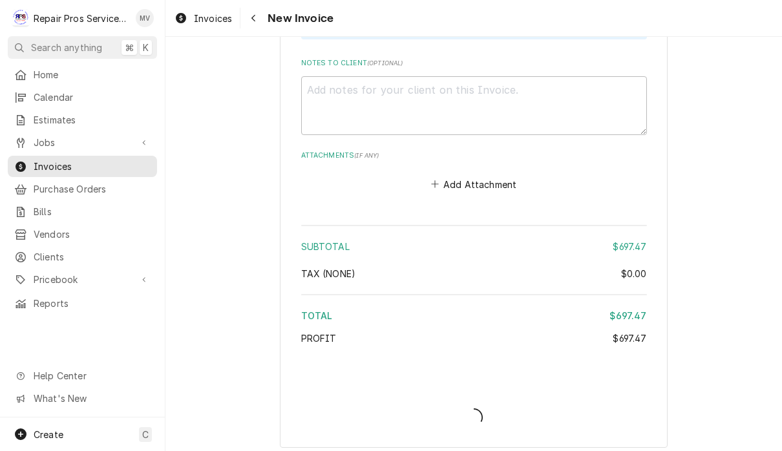
type textarea "x"
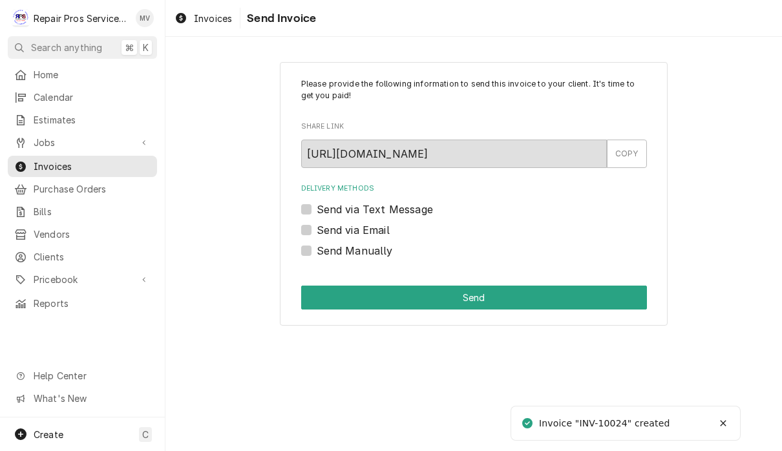
click at [369, 256] on label "Send Manually" at bounding box center [355, 251] width 76 height 16
click at [369, 256] on input "Send Manually" at bounding box center [490, 257] width 346 height 28
checkbox input "true"
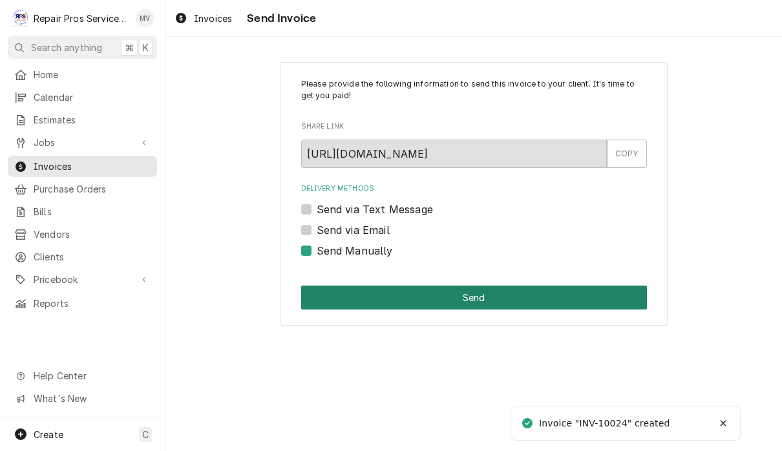
click at [502, 296] on button "Send" at bounding box center [474, 298] width 346 height 24
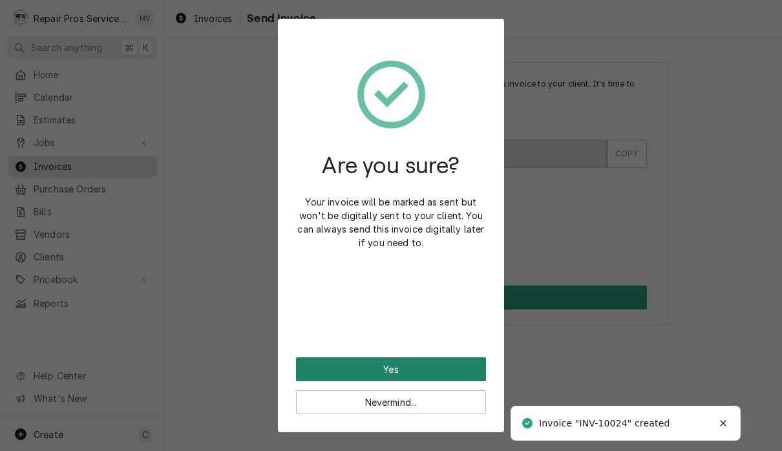
click at [450, 368] on button "Yes" at bounding box center [391, 369] width 190 height 24
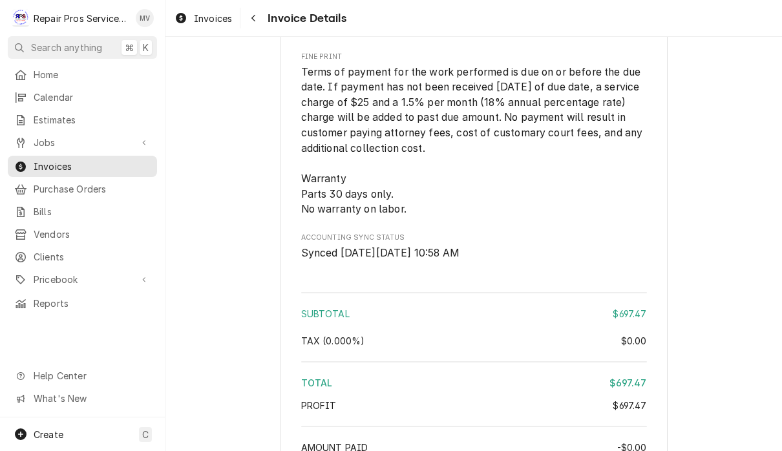
scroll to position [2249, 0]
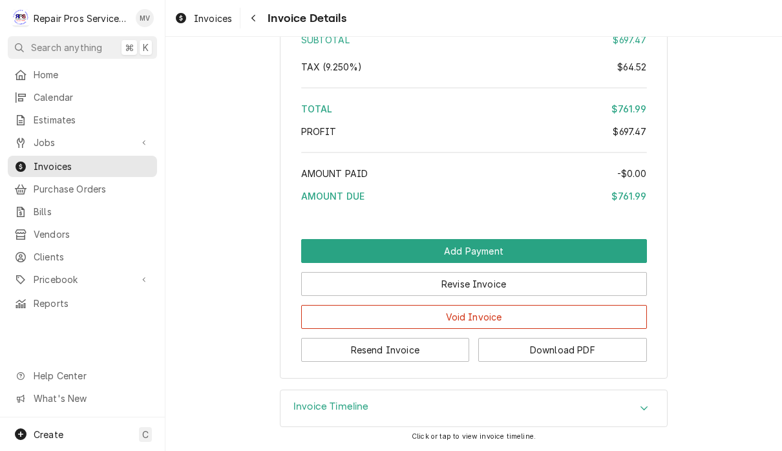
scroll to position [2475, 0]
click at [417, 352] on button "Resend Invoice" at bounding box center [385, 350] width 169 height 24
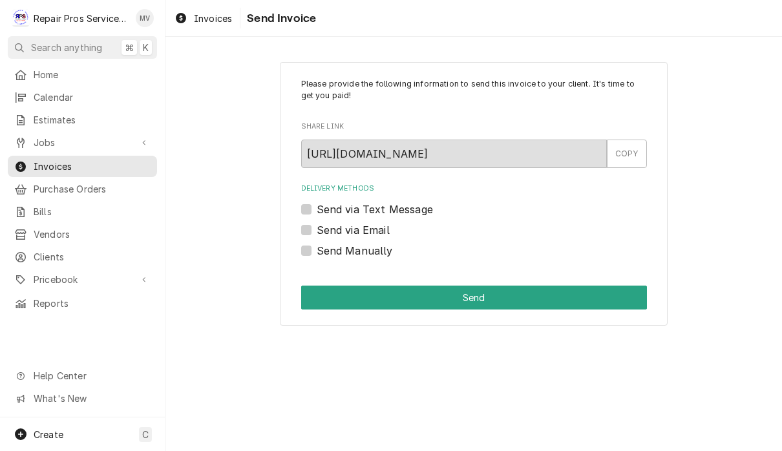
click at [411, 211] on label "Send via Text Message" at bounding box center [375, 210] width 116 height 16
click at [411, 211] on input "Send via Text Message" at bounding box center [490, 216] width 346 height 28
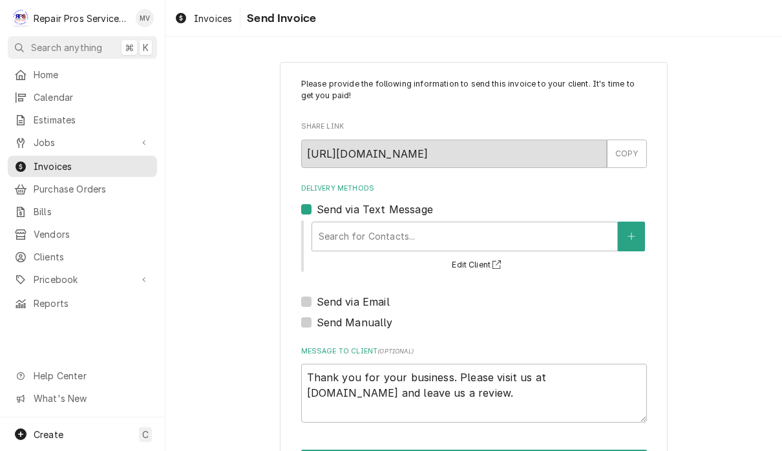
click at [395, 214] on label "Send via Text Message" at bounding box center [375, 210] width 116 height 16
click at [395, 214] on input "Send via Text Message" at bounding box center [490, 216] width 346 height 28
checkbox input "false"
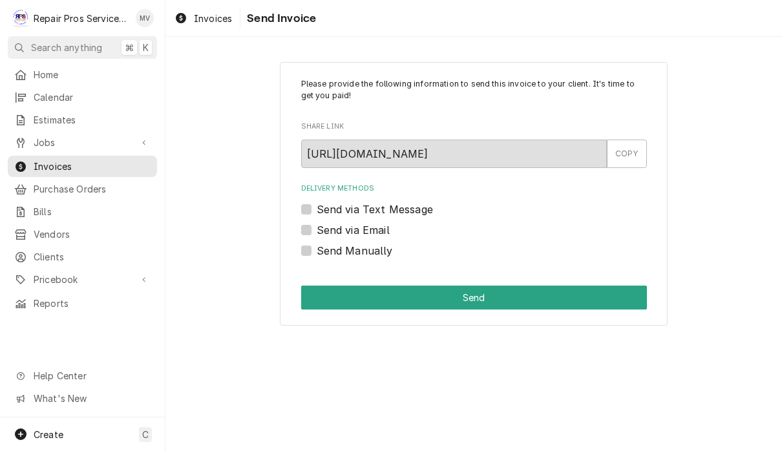
click at [348, 234] on label "Send via Email" at bounding box center [353, 230] width 73 height 16
click at [348, 234] on input "Send via Email" at bounding box center [490, 236] width 346 height 28
checkbox input "true"
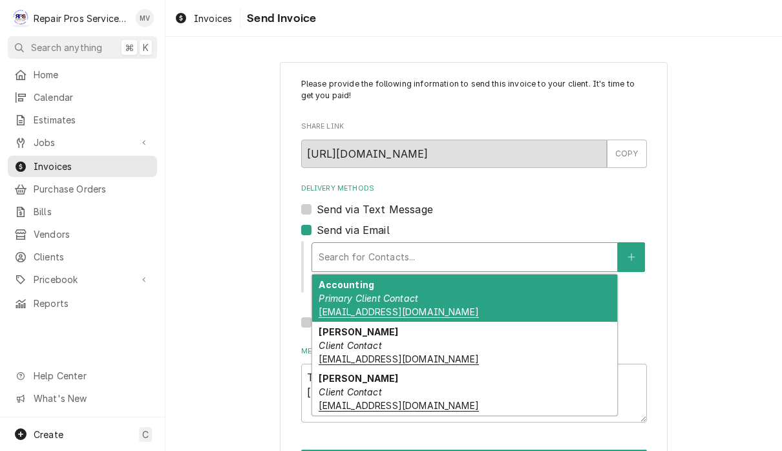
click at [471, 311] on div "Accounting Primary Client Contact [EMAIL_ADDRESS][DOMAIN_NAME]" at bounding box center [464, 298] width 305 height 47
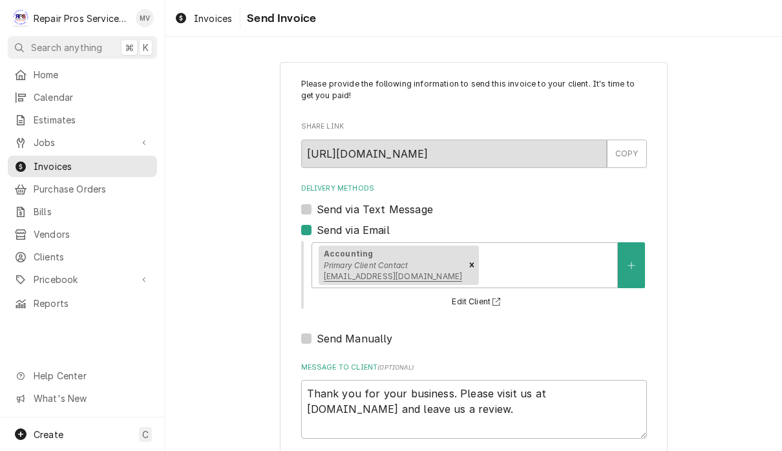
scroll to position [64, 0]
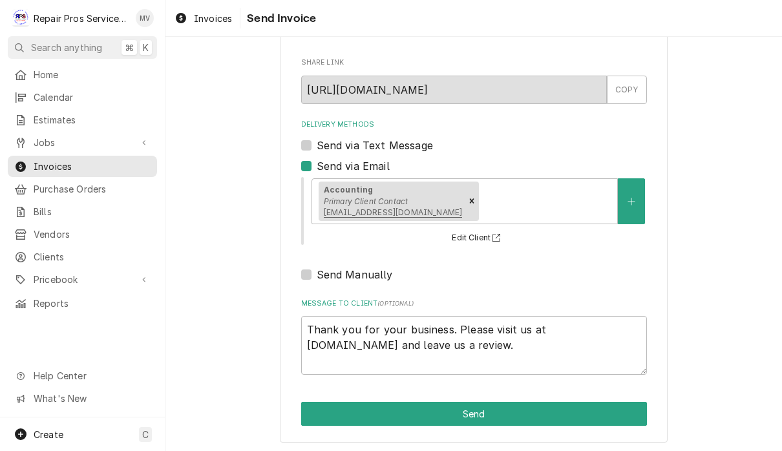
click at [676, 301] on div "Please provide the following information to send this invoice to your client. I…" at bounding box center [473, 219] width 616 height 467
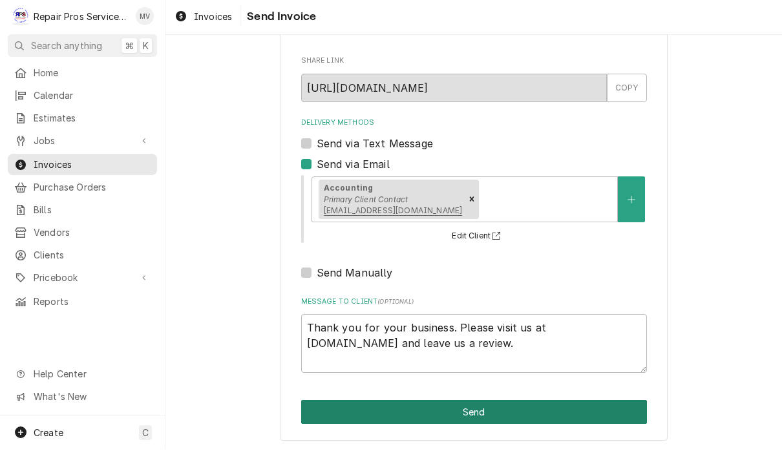
click at [490, 407] on button "Send" at bounding box center [474, 414] width 346 height 24
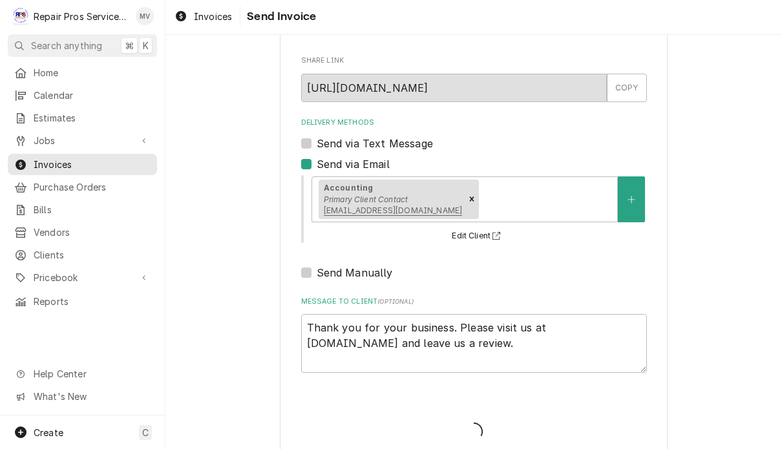
type textarea "x"
